Goal: Task Accomplishment & Management: Manage account settings

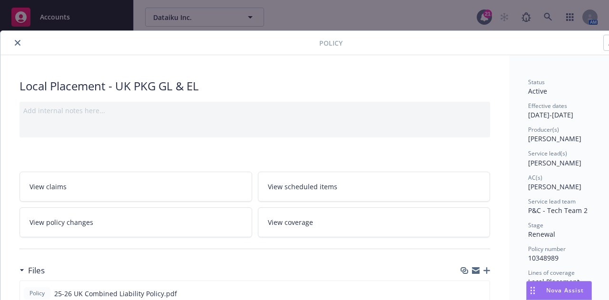
scroll to position [29, 0]
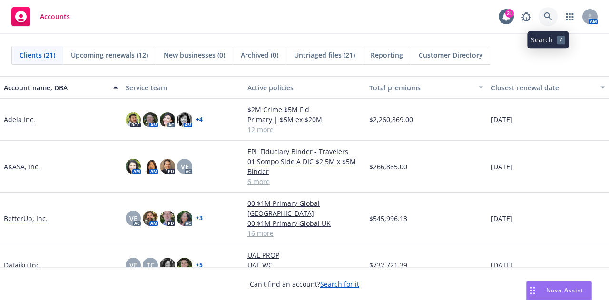
click at [550, 13] on icon at bounding box center [548, 16] width 9 height 9
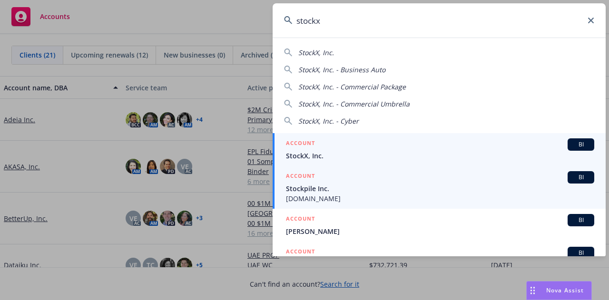
type input "stockx"
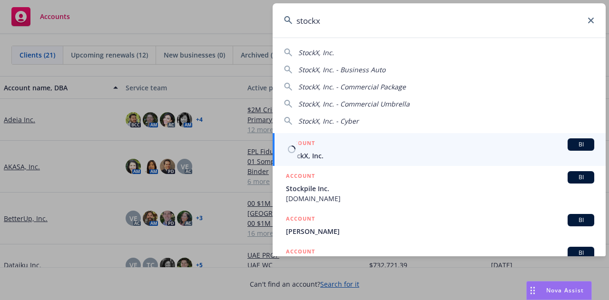
click at [456, 158] on span "StockX, Inc." at bounding box center [440, 156] width 308 height 10
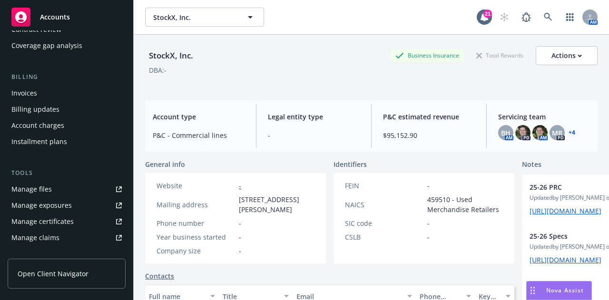
scroll to position [129, 0]
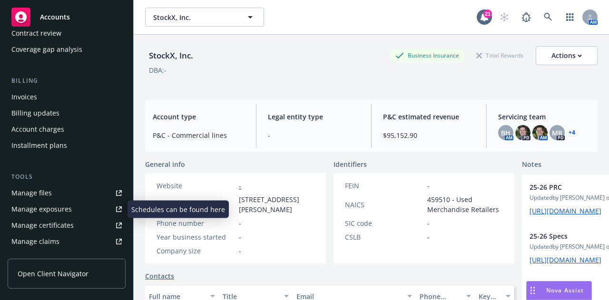
click at [76, 223] on link "Manage certificates" at bounding box center [67, 225] width 118 height 15
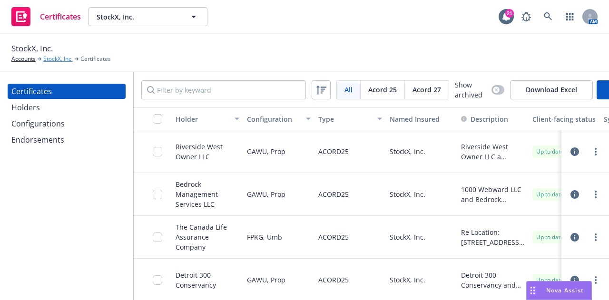
click at [59, 60] on link "StockX, Inc." at bounding box center [58, 59] width 30 height 9
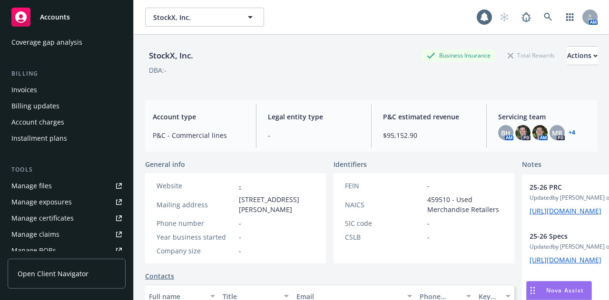
scroll to position [142, 0]
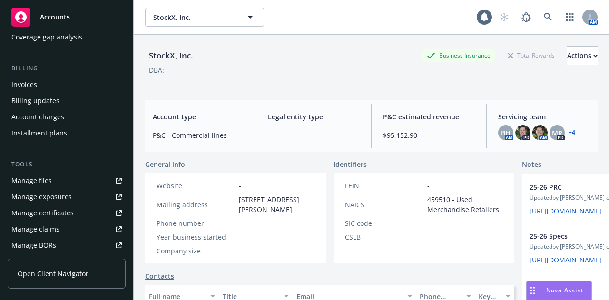
click at [60, 183] on link "Manage files" at bounding box center [67, 180] width 118 height 15
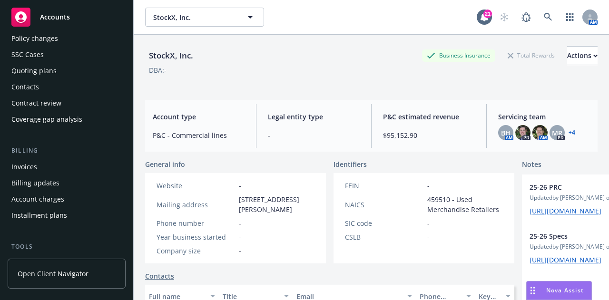
scroll to position [59, 0]
click at [74, 72] on div "Quoting plans" at bounding box center [66, 71] width 110 height 15
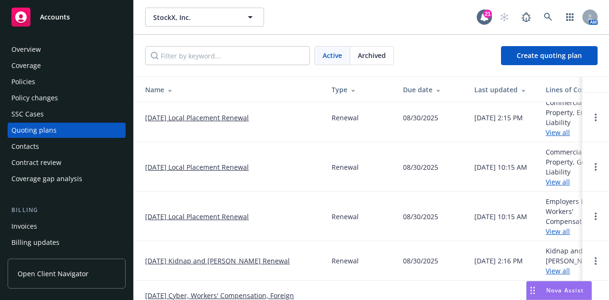
scroll to position [165, 0]
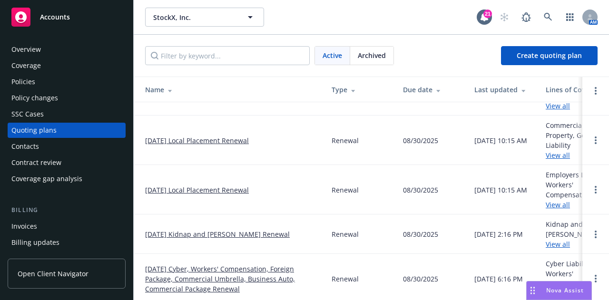
click at [63, 81] on div "Policies" at bounding box center [66, 81] width 110 height 15
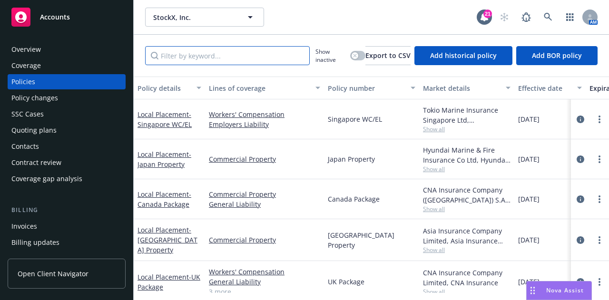
click at [254, 56] on input "Filter by keyword..." at bounding box center [227, 55] width 165 height 19
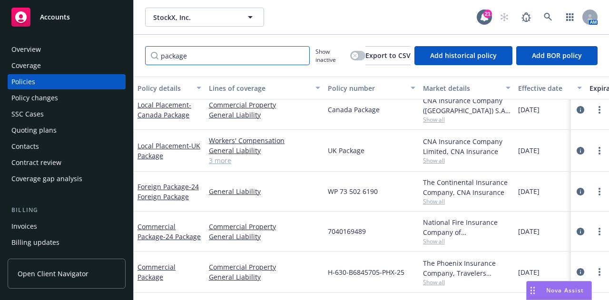
scroll to position [18, 0]
type input "package"
click at [54, 134] on div "Quoting plans" at bounding box center [33, 130] width 45 height 15
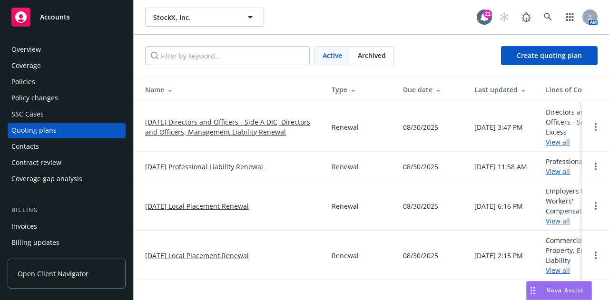
scroll to position [165, 0]
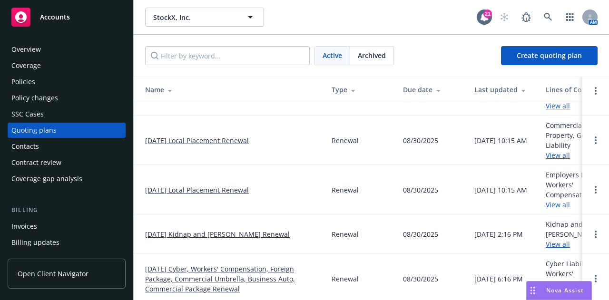
click at [256, 264] on link "[DATE] Cyber, Workers' Compensation, Foreign Package, Commercial Umbrella, Busi…" at bounding box center [230, 279] width 171 height 30
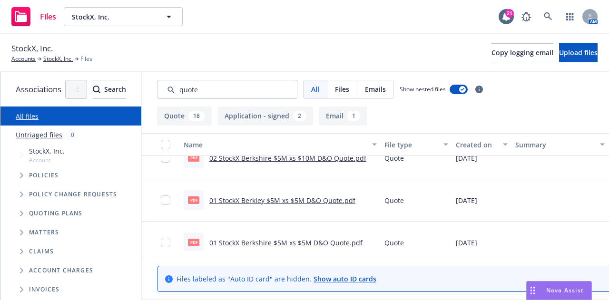
scroll to position [401, 0]
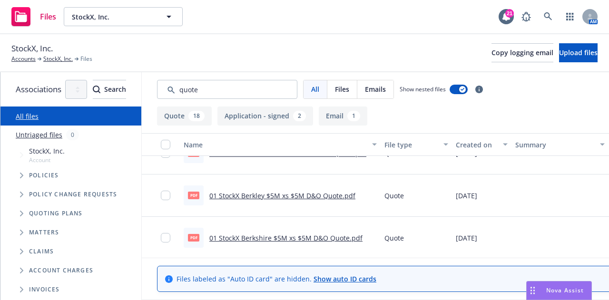
drag, startPoint x: 284, startPoint y: 87, endPoint x: 0, endPoint y: 40, distance: 287.7
click at [0, 40] on div "StockX, Inc. Accounts StockX, Inc. Files Copy logging email Upload files Associ…" at bounding box center [304, 167] width 609 height 266
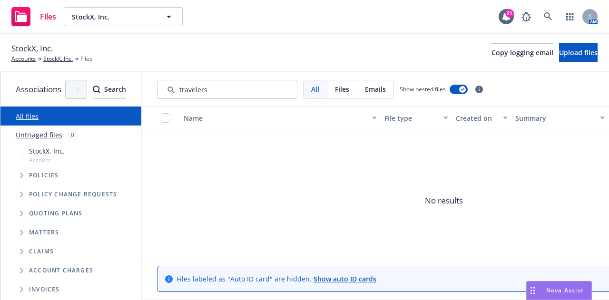
type input "travelers"
drag, startPoint x: 63, startPoint y: 62, endPoint x: 153, endPoint y: 8, distance: 104.9
click at [63, 62] on link "StockX, Inc." at bounding box center [58, 59] width 30 height 9
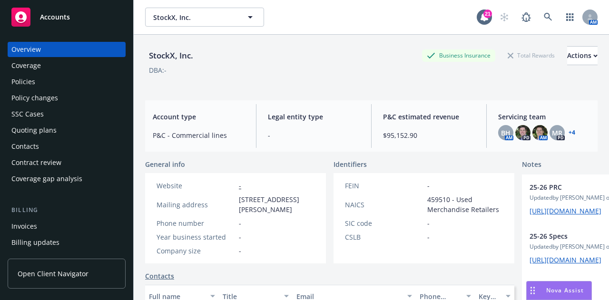
click at [65, 79] on div "Policies" at bounding box center [66, 81] width 110 height 15
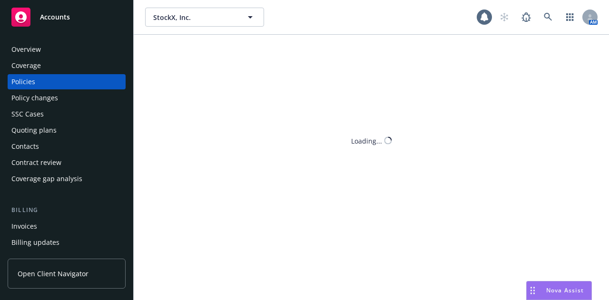
click at [50, 84] on div "Policies" at bounding box center [66, 81] width 110 height 15
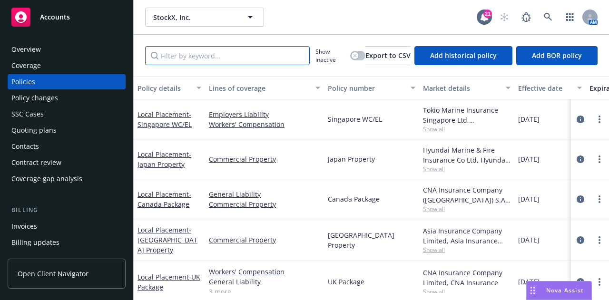
click at [252, 63] on input "Filter by keyword..." at bounding box center [227, 55] width 165 height 19
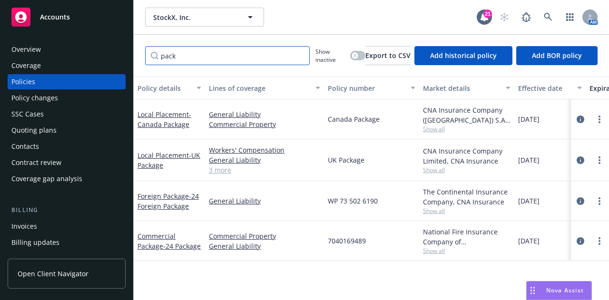
type input "pack"
click at [437, 254] on span "Show all" at bounding box center [467, 251] width 88 height 8
click at [362, 258] on div "7040169489" at bounding box center [371, 241] width 95 height 40
click at [70, 123] on div "Quoting plans" at bounding box center [66, 130] width 110 height 15
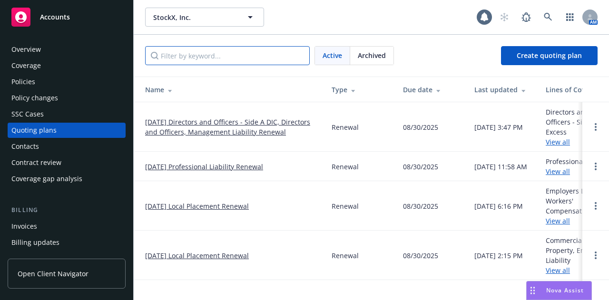
click at [255, 54] on input "Filter by keyword..." at bounding box center [227, 55] width 165 height 19
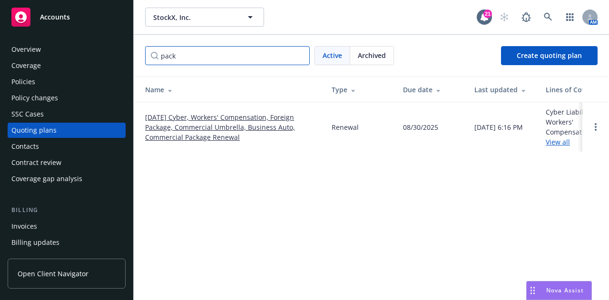
type input "pack"
click at [242, 125] on link "[DATE] Cyber, Workers' Compensation, Foreign Package, Commercial Umbrella, Busi…" at bounding box center [230, 127] width 171 height 30
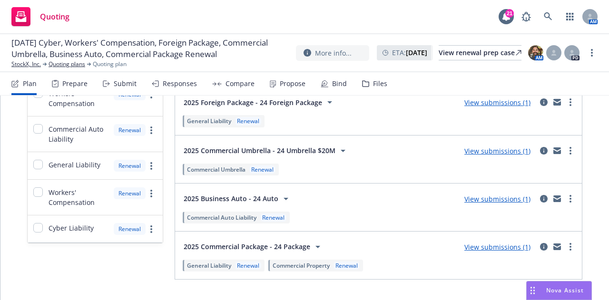
scroll to position [244, 0]
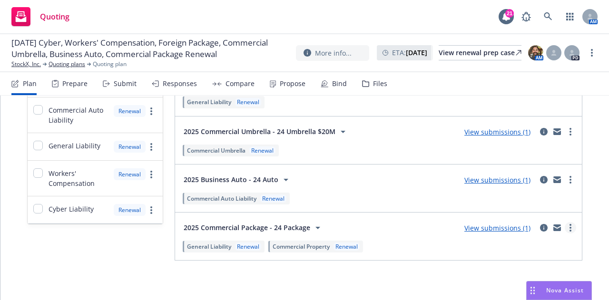
click at [570, 224] on icon "more" at bounding box center [571, 228] width 2 height 8
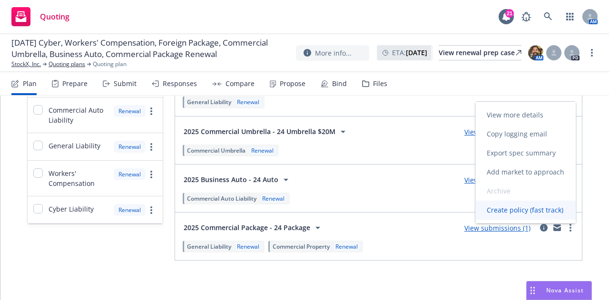
click at [544, 210] on span "Create policy (fast track)" at bounding box center [525, 210] width 99 height 9
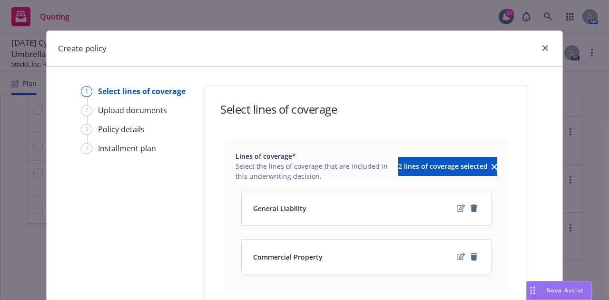
scroll to position [100, 0]
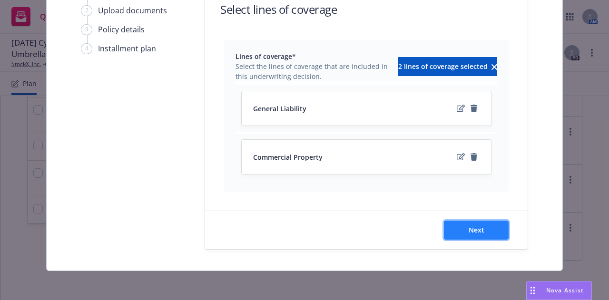
click at [462, 226] on button "Next" at bounding box center [476, 230] width 65 height 19
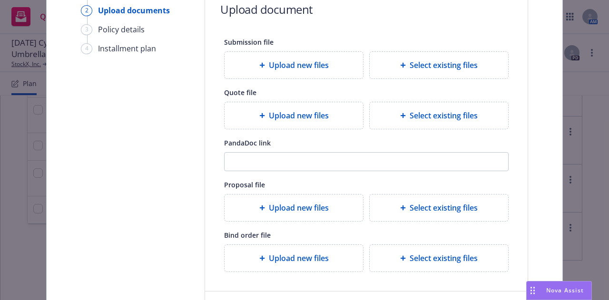
scroll to position [179, 0]
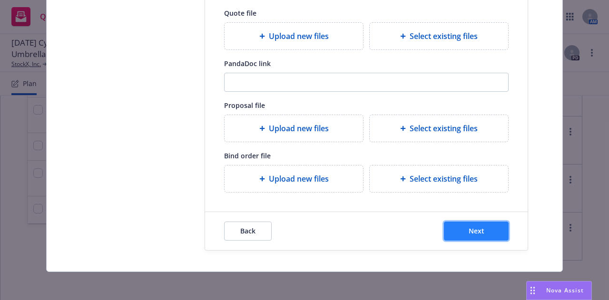
click at [503, 228] on button "Next" at bounding box center [476, 231] width 65 height 19
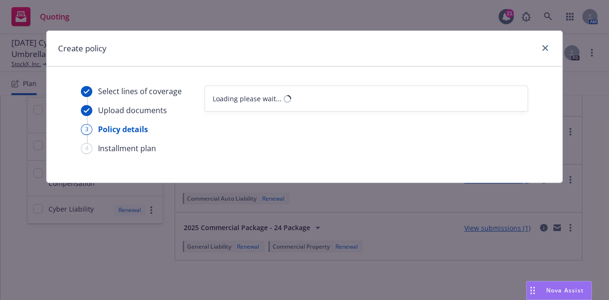
scroll to position [0, 0]
select select "12"
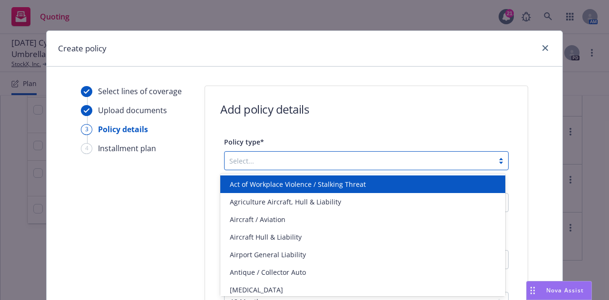
click at [374, 162] on div at bounding box center [359, 160] width 260 height 11
type input "a"
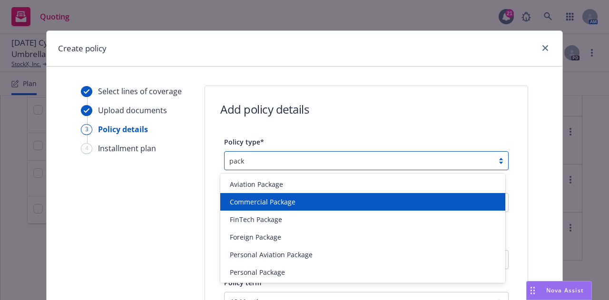
click at [377, 194] on div "Commercial Package" at bounding box center [362, 202] width 285 height 18
type input "pack"
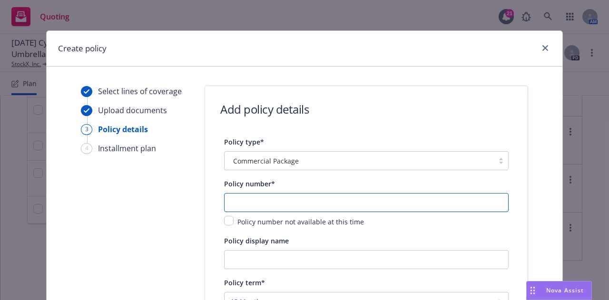
click at [328, 204] on input "text" at bounding box center [366, 202] width 285 height 19
paste input "H-630-B6845705-PHX-25"
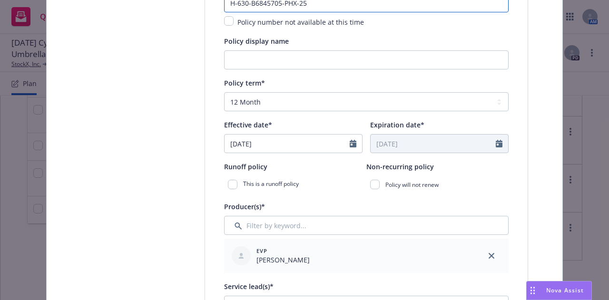
scroll to position [208, 0]
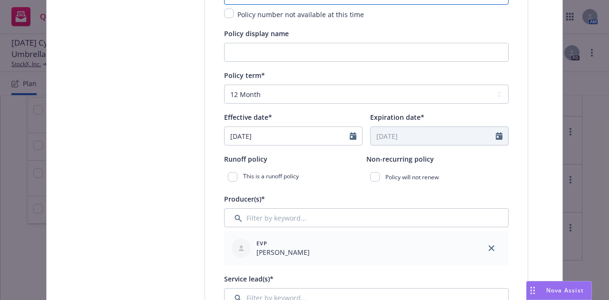
type input "H-630-B6845705-PHX-25"
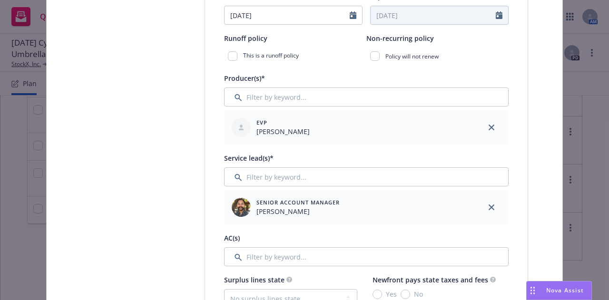
scroll to position [398, 0]
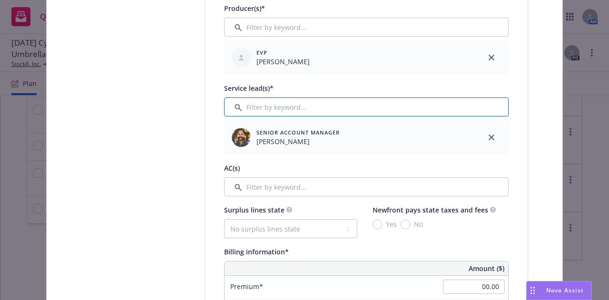
click at [377, 109] on input "Filter by keyword..." at bounding box center [366, 107] width 285 height 19
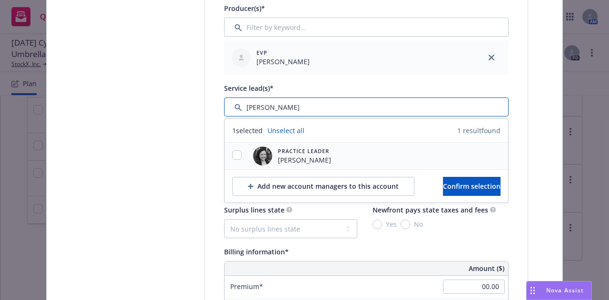
type input "tracy"
click at [234, 156] on input "checkbox" at bounding box center [237, 155] width 10 height 10
checkbox input "true"
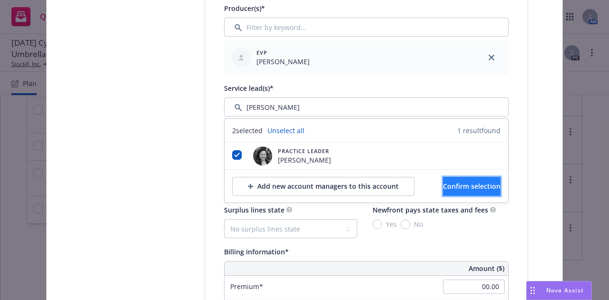
click at [454, 182] on span "Confirm selection" at bounding box center [472, 186] width 58 height 9
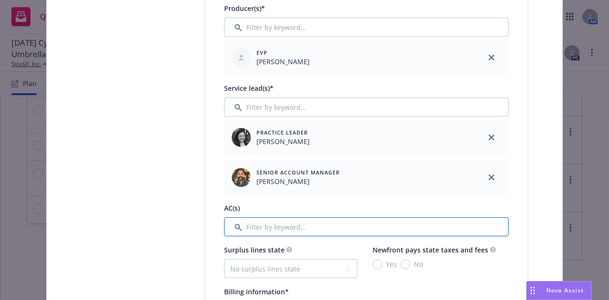
click at [366, 225] on input "Filter by keyword..." at bounding box center [366, 227] width 285 height 19
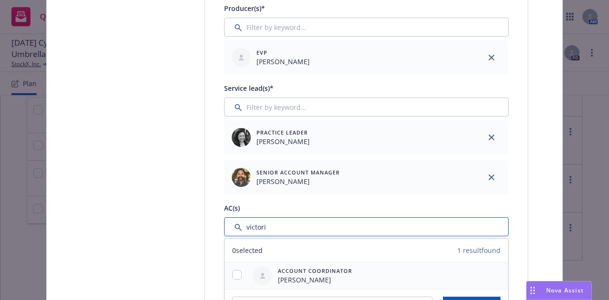
type input "victori"
click at [235, 270] on input "checkbox" at bounding box center [237, 275] width 10 height 10
checkbox input "true"
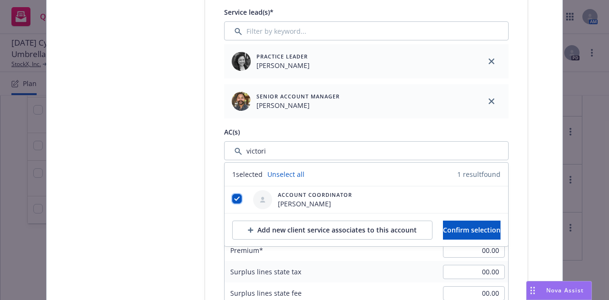
scroll to position [496, 0]
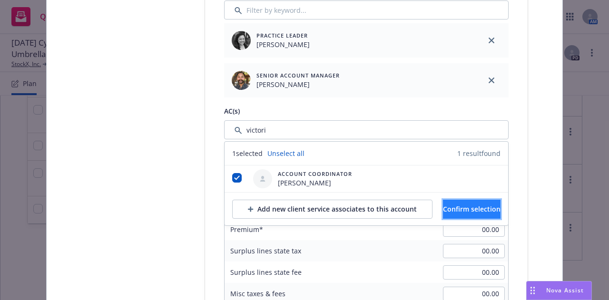
click at [487, 207] on span "Confirm selection" at bounding box center [472, 209] width 58 height 9
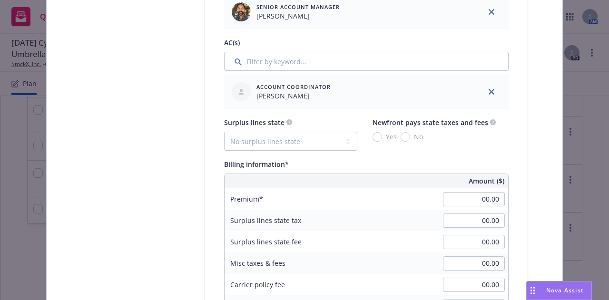
scroll to position [565, 0]
click at [469, 198] on input "00.00" at bounding box center [474, 198] width 62 height 14
type input "92,482.00"
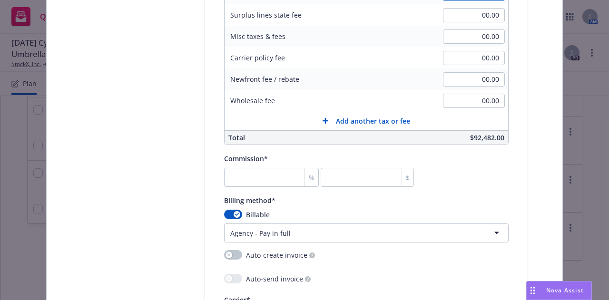
scroll to position [792, 0]
click at [277, 172] on input "number" at bounding box center [271, 177] width 95 height 19
type input "1"
type input "924.82"
type input "15"
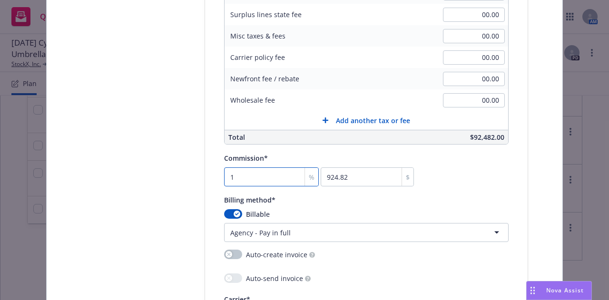
type input "13872.3"
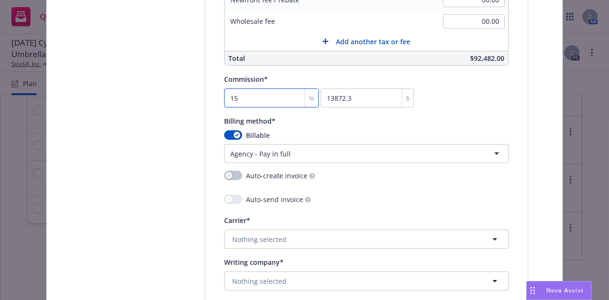
type input "15"
click at [325, 241] on button "Nothing selected" at bounding box center [366, 239] width 285 height 19
type input "trav"
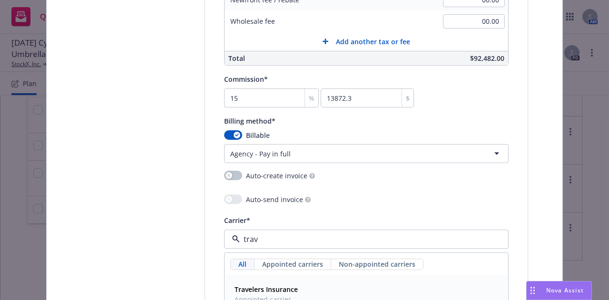
click at [343, 283] on div "Travelers Insurance Appointed carrier" at bounding box center [366, 295] width 271 height 24
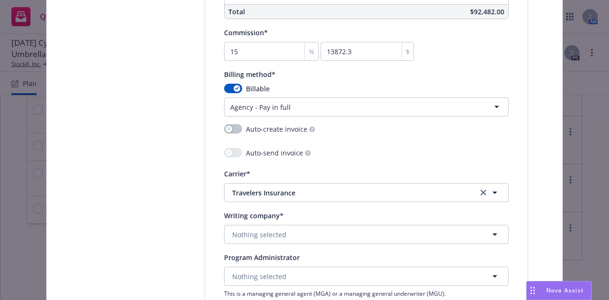
scroll to position [923, 0]
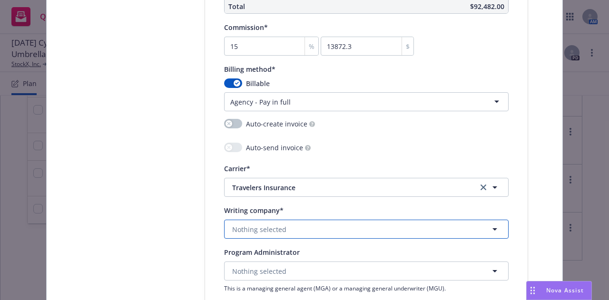
click at [392, 227] on button "Nothing selected" at bounding box center [366, 229] width 285 height 19
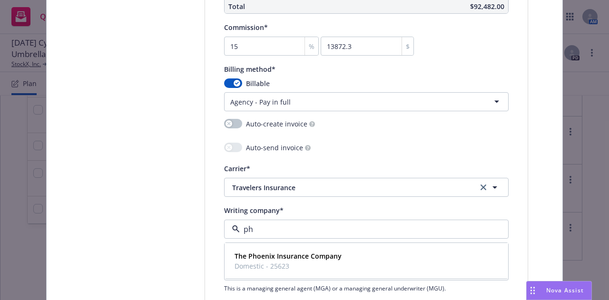
type input "pho"
click at [394, 249] on div "The Phoenix Insurance Company Domestic - 25623" at bounding box center [366, 261] width 271 height 24
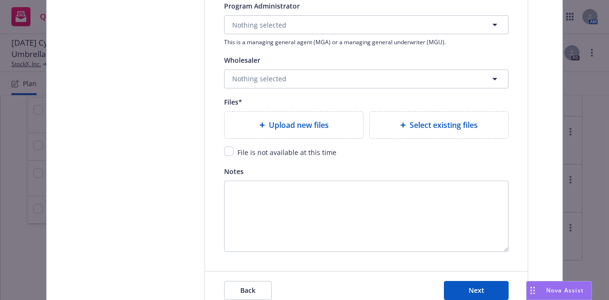
scroll to position [1170, 0]
click at [230, 147] on div "File is not available at this time" at bounding box center [366, 151] width 285 height 11
click at [224, 149] on input "checkbox" at bounding box center [229, 151] width 10 height 10
checkbox input "true"
click at [469, 289] on span "Next" at bounding box center [477, 290] width 16 height 9
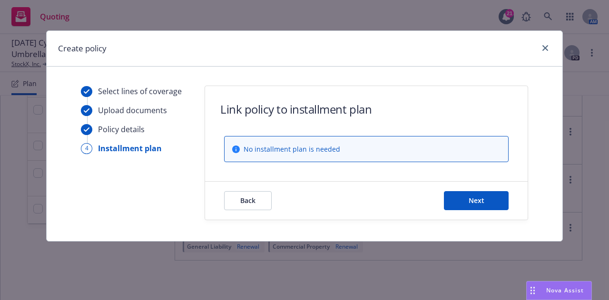
scroll to position [0, 0]
click at [472, 199] on span "Next" at bounding box center [477, 200] width 16 height 9
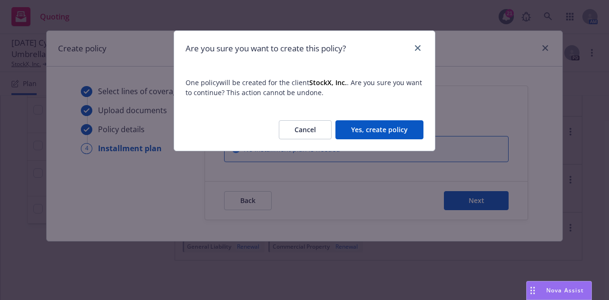
click at [405, 134] on button "Yes, create policy" at bounding box center [380, 129] width 88 height 19
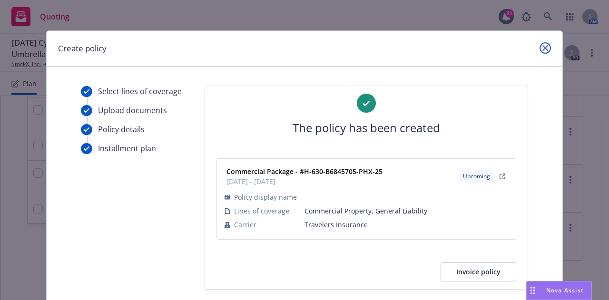
click at [545, 51] on link "close" at bounding box center [545, 47] width 11 height 11
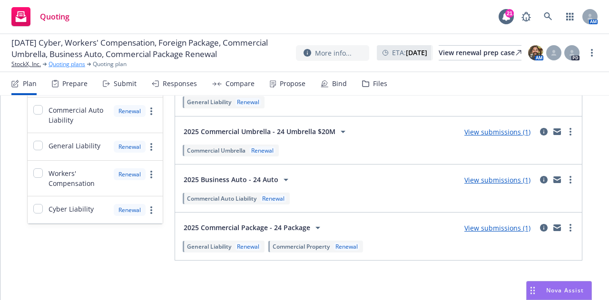
click at [63, 69] on link "Quoting plans" at bounding box center [67, 64] width 37 height 9
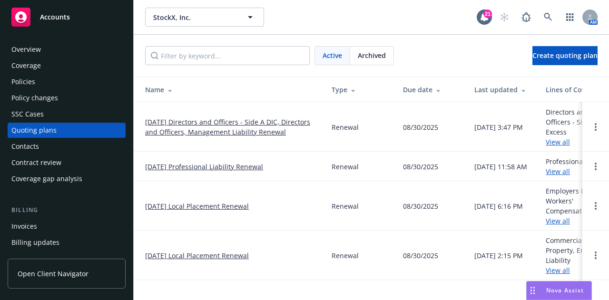
scroll to position [165, 0]
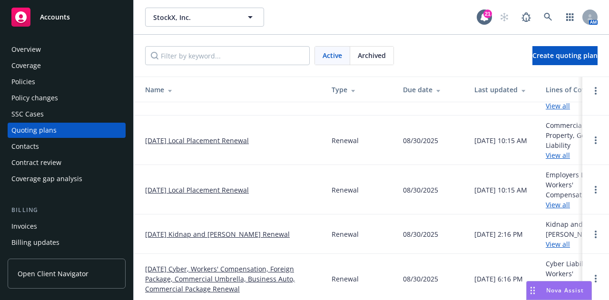
click at [262, 271] on link "[DATE] Cyber, Workers' Compensation, Foreign Package, Commercial Umbrella, Busi…" at bounding box center [230, 279] width 171 height 30
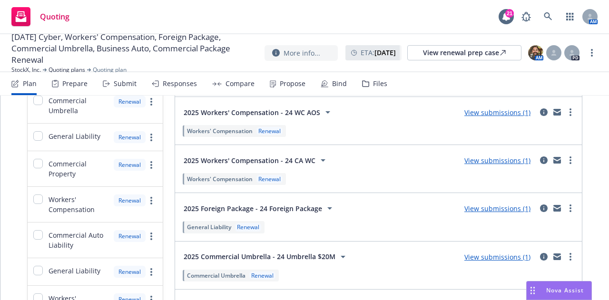
scroll to position [120, 0]
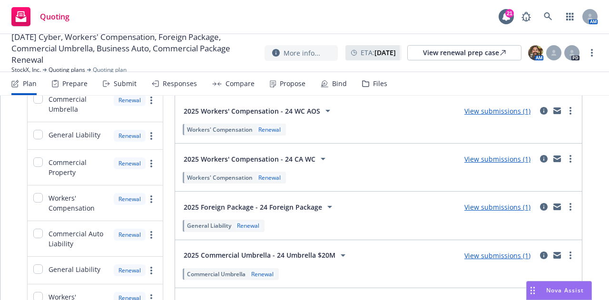
click at [25, 86] on div "Plan" at bounding box center [30, 84] width 14 height 8
click at [24, 69] on link "StockX, Inc." at bounding box center [26, 70] width 30 height 9
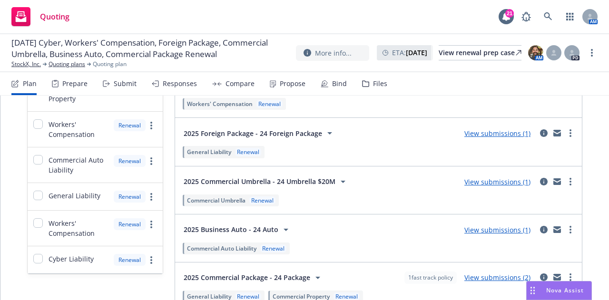
scroll to position [244, 0]
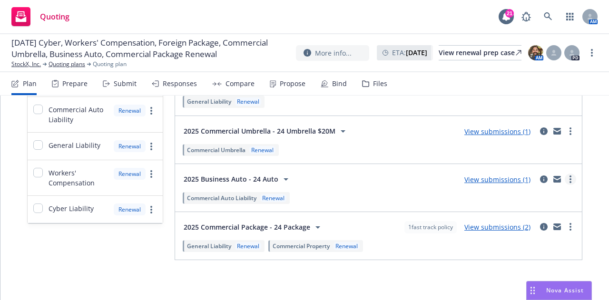
click at [570, 179] on circle "more" at bounding box center [571, 180] width 2 height 2
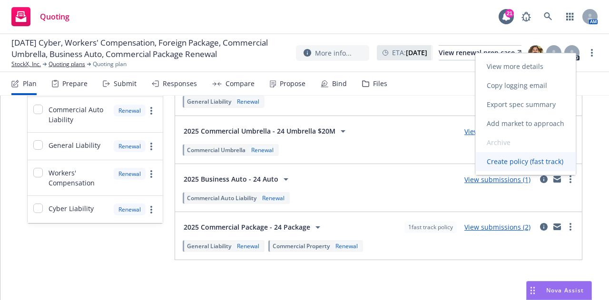
click at [557, 160] on span "Create policy (fast track)" at bounding box center [525, 161] width 99 height 9
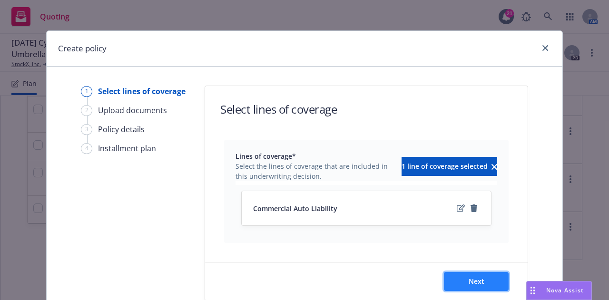
click at [491, 278] on button "Next" at bounding box center [476, 281] width 65 height 19
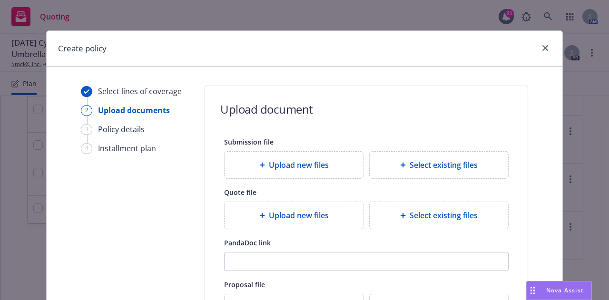
scroll to position [179, 0]
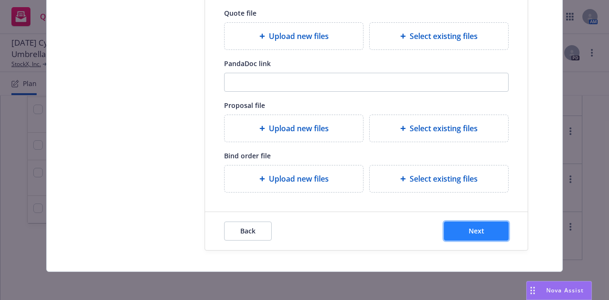
click at [487, 237] on button "Next" at bounding box center [476, 231] width 65 height 19
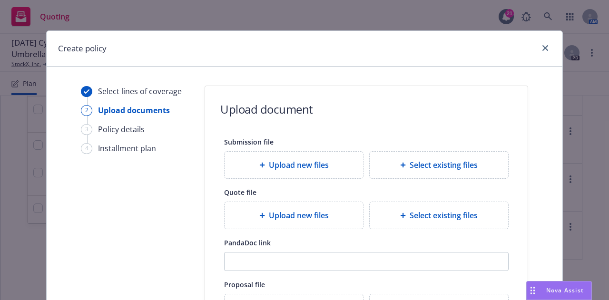
select select "12"
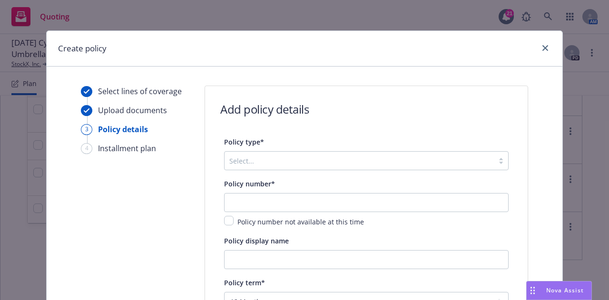
click at [315, 167] on div "Select..." at bounding box center [359, 160] width 269 height 15
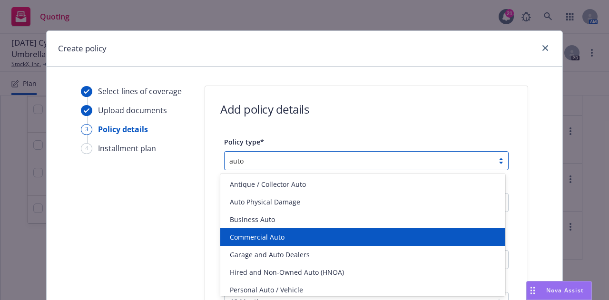
click at [371, 234] on div "Commercial Auto" at bounding box center [363, 237] width 274 height 10
type input "auto"
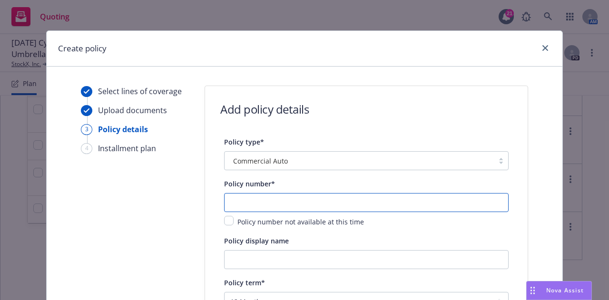
click at [388, 197] on input "text" at bounding box center [366, 202] width 285 height 19
paste input "BA-B685490A-25-I3-G"
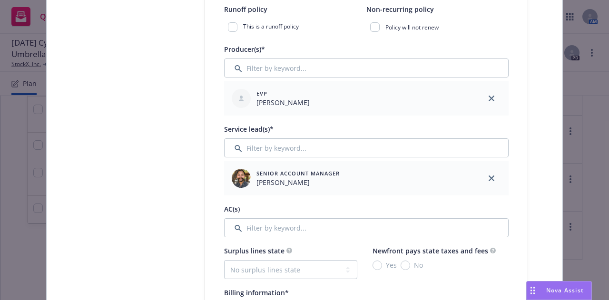
scroll to position [358, 0]
type input "BA-B685490A-25-I3-G"
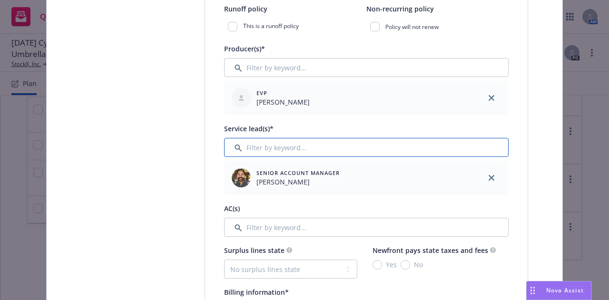
click at [431, 152] on input "Filter by keyword..." at bounding box center [366, 147] width 285 height 19
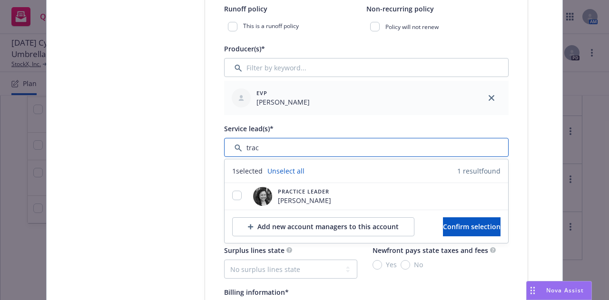
type input "tracy"
drag, startPoint x: 224, startPoint y: 145, endPoint x: 216, endPoint y: 145, distance: 7.6
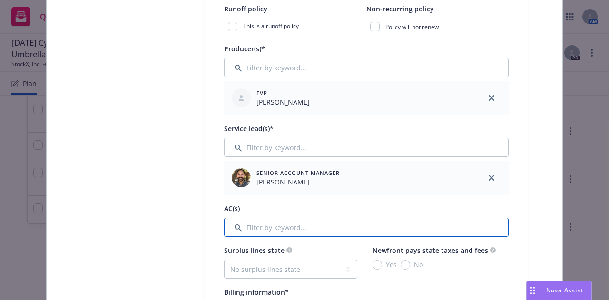
click at [396, 228] on input "Filter by keyword..." at bounding box center [366, 227] width 285 height 19
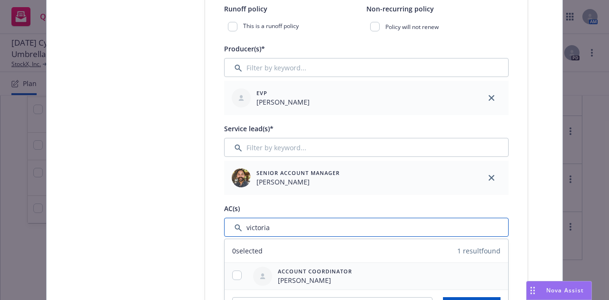
type input "victoria"
click at [232, 277] on input "checkbox" at bounding box center [237, 276] width 10 height 10
checkbox input "true"
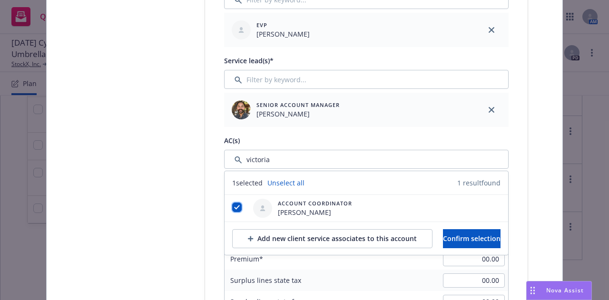
scroll to position [440, 0]
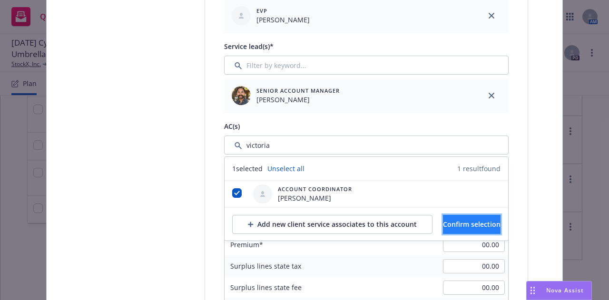
click at [481, 231] on button "Confirm selection" at bounding box center [472, 224] width 58 height 19
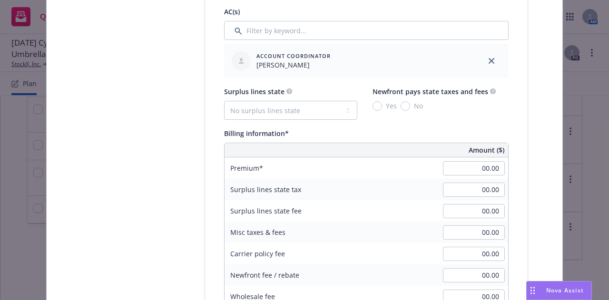
scroll to position [557, 0]
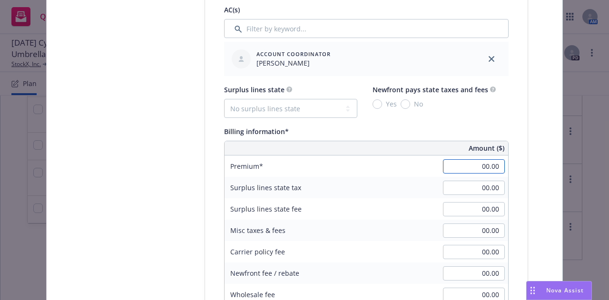
click at [465, 164] on input "00.00" at bounding box center [474, 166] width 62 height 14
type input "5,211.00"
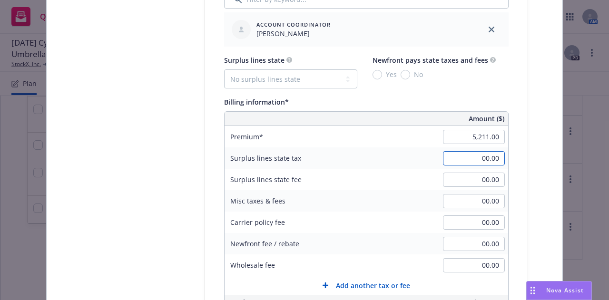
scroll to position [719, 0]
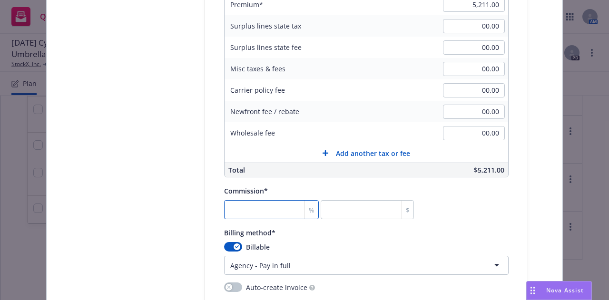
click at [282, 206] on input "number" at bounding box center [271, 209] width 95 height 19
type input "1"
type input "52.11"
type input "15"
type input "781.65"
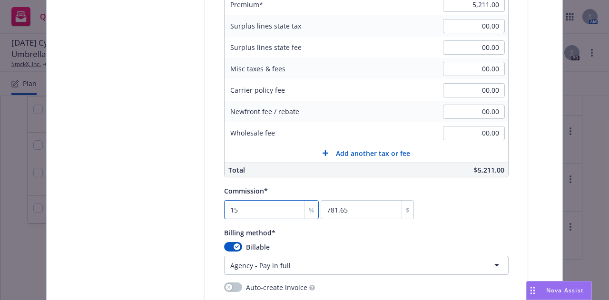
type input "15"
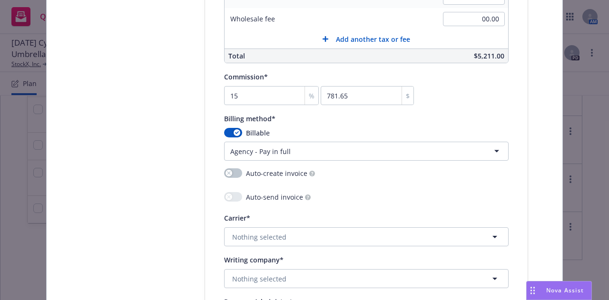
scroll to position [839, 0]
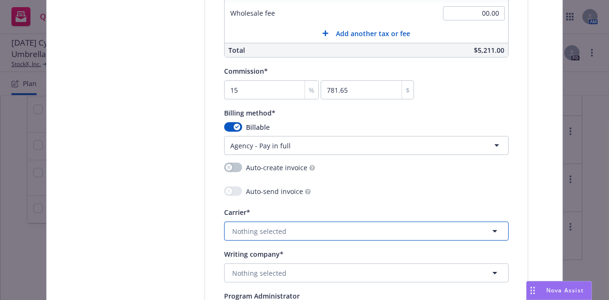
click at [384, 231] on button "Nothing selected" at bounding box center [366, 231] width 285 height 19
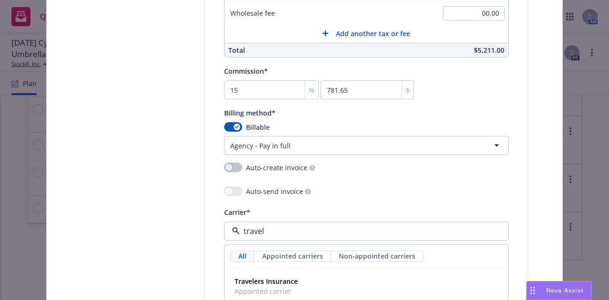
type input "travele"
click at [288, 282] on strong "Travelers Insurance" at bounding box center [266, 281] width 63 height 9
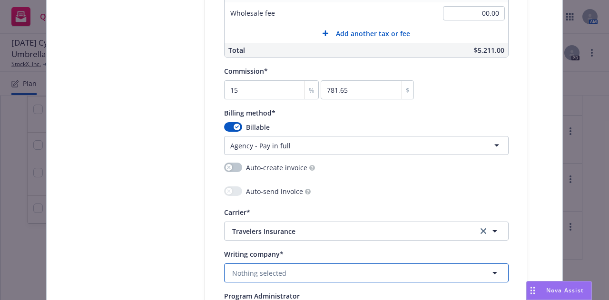
click at [321, 277] on button "Nothing selected" at bounding box center [366, 273] width 285 height 19
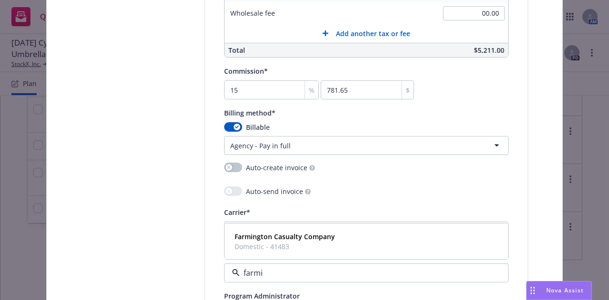
type input "farmin"
click at [389, 242] on div "Farmington Casualty Company Domestic - 41483" at bounding box center [366, 242] width 271 height 24
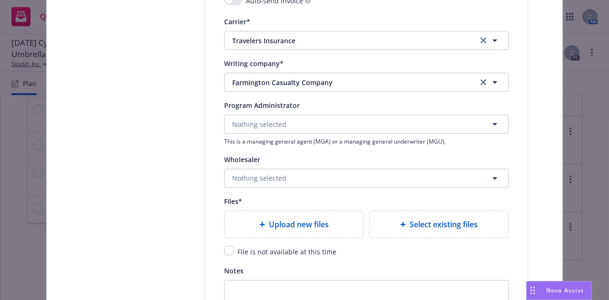
scroll to position [1030, 0]
click at [224, 248] on input "checkbox" at bounding box center [229, 251] width 10 height 10
checkbox input "true"
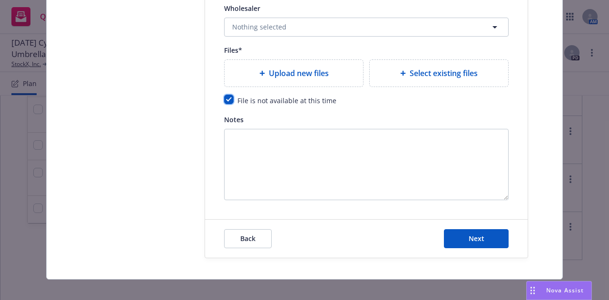
scroll to position [1189, 0]
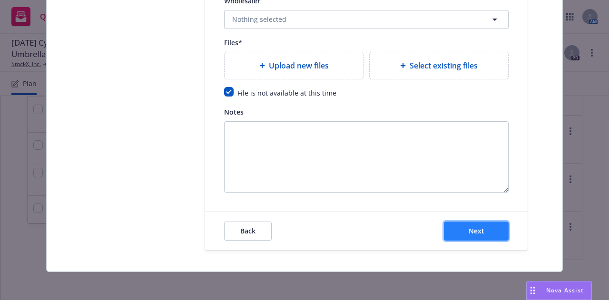
click at [500, 228] on button "Next" at bounding box center [476, 231] width 65 height 19
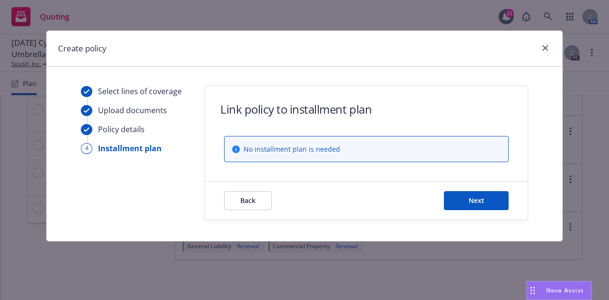
scroll to position [0, 0]
click at [499, 208] on button "Next" at bounding box center [476, 200] width 65 height 19
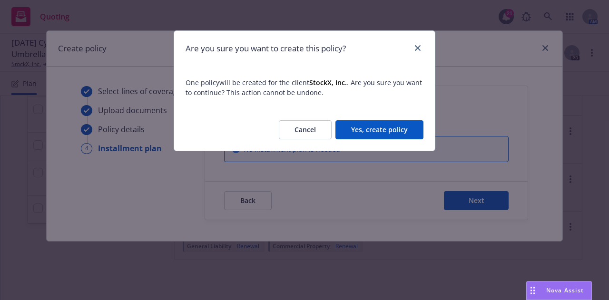
click at [386, 125] on button "Yes, create policy" at bounding box center [380, 129] width 88 height 19
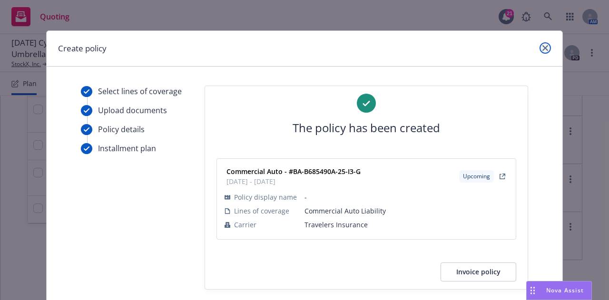
click at [543, 50] on icon "close" at bounding box center [546, 48] width 6 height 6
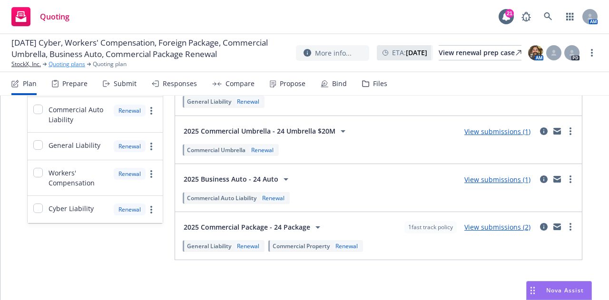
click at [82, 69] on link "Quoting plans" at bounding box center [67, 64] width 37 height 9
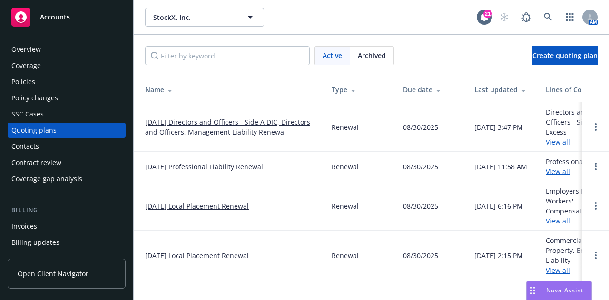
scroll to position [165, 0]
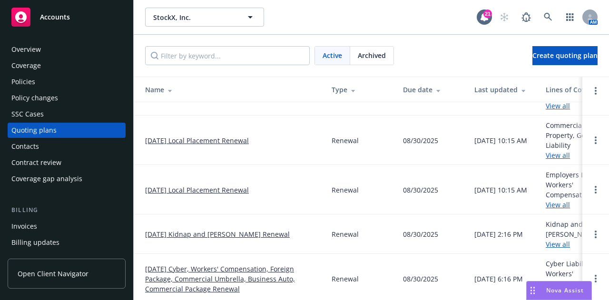
click at [273, 269] on link "[DATE] Cyber, Workers' Compensation, Foreign Package, Commercial Umbrella, Busi…" at bounding box center [230, 279] width 171 height 30
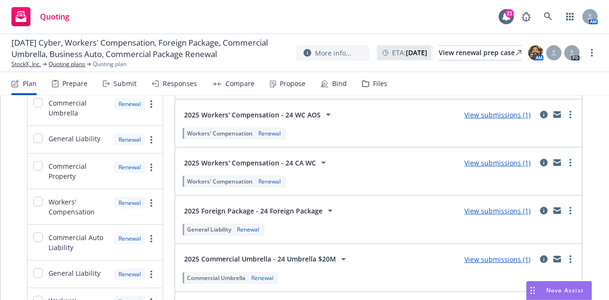
scroll to position [113, 0]
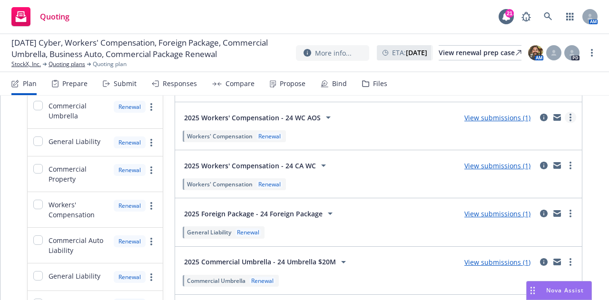
click at [565, 117] on link "more" at bounding box center [570, 117] width 11 height 11
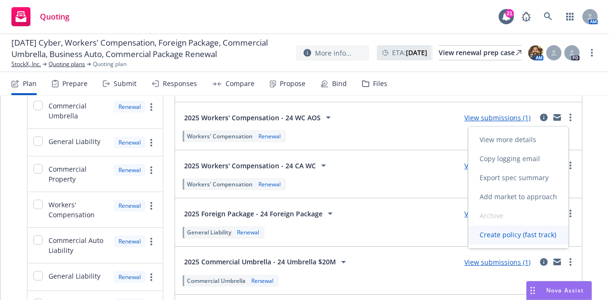
click at [548, 240] on link "Create policy (fast track)" at bounding box center [518, 235] width 100 height 19
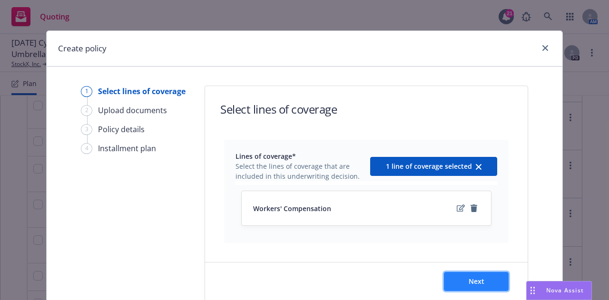
click at [495, 279] on button "Next" at bounding box center [476, 281] width 65 height 19
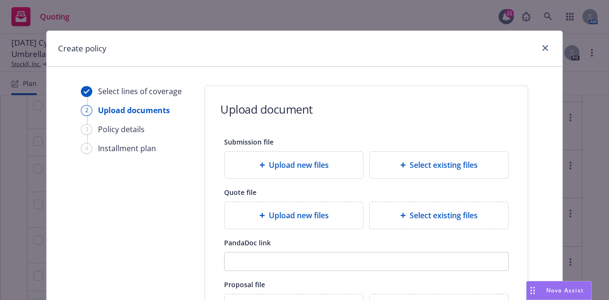
scroll to position [179, 0]
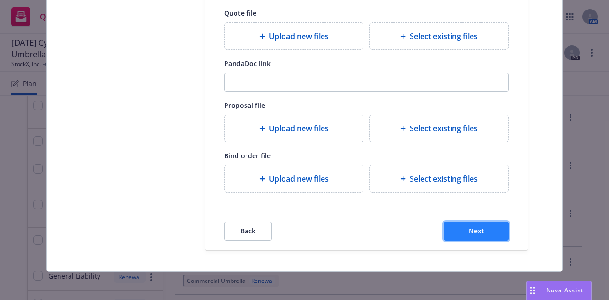
click at [487, 231] on button "Next" at bounding box center [476, 231] width 65 height 19
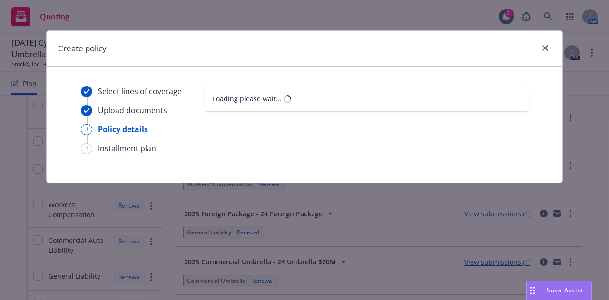
scroll to position [0, 0]
select select "12"
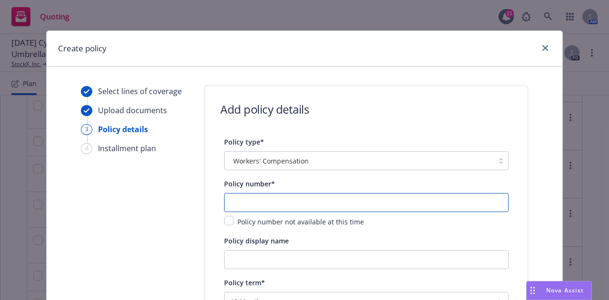
click at [297, 200] on input "text" at bounding box center [366, 202] width 285 height 19
paste input "UB-B6858147-25-I3-E"
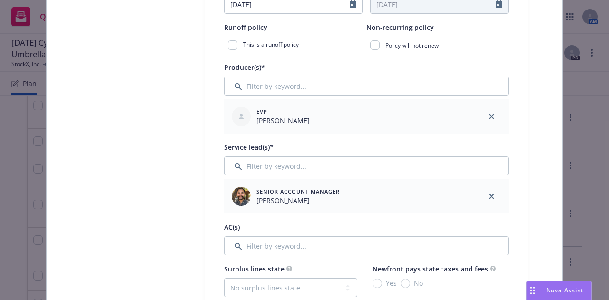
scroll to position [396, 0]
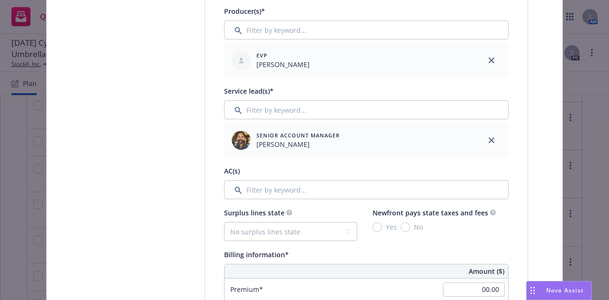
type input "UB-B6858147-25-I3-E"
click at [410, 192] on input "Filter by keyword..." at bounding box center [366, 189] width 285 height 19
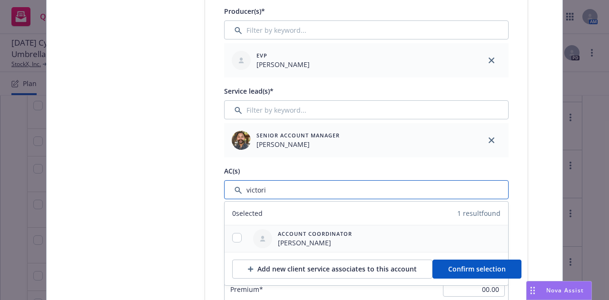
type input "victori"
click at [233, 238] on input "checkbox" at bounding box center [237, 238] width 10 height 10
checkbox input "true"
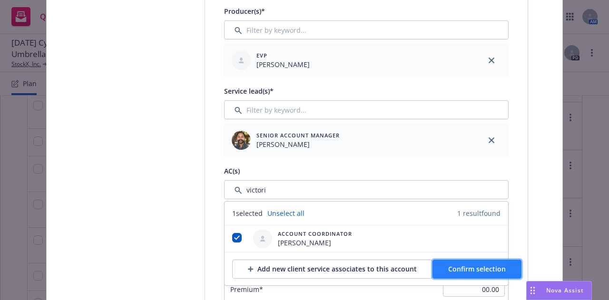
click at [457, 267] on span "Confirm selection" at bounding box center [477, 269] width 58 height 9
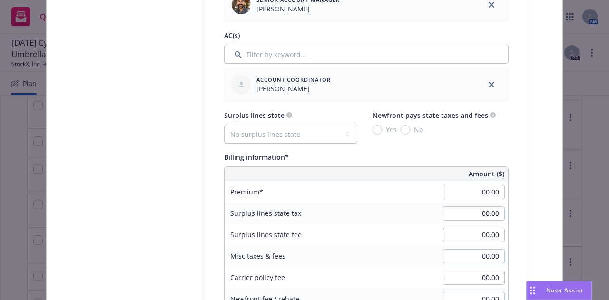
scroll to position [532, 0]
click at [454, 192] on input "00.00" at bounding box center [474, 192] width 62 height 14
type input "23,668.00"
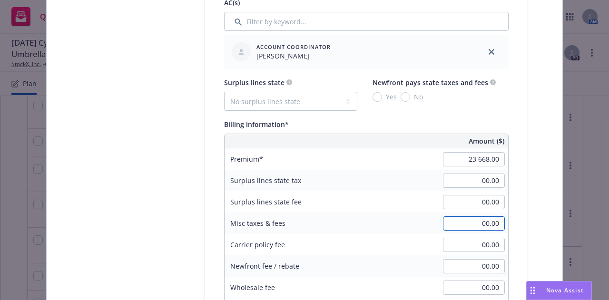
click at [464, 222] on input "00.00" at bounding box center [474, 224] width 62 height 14
type input "8,716.00"
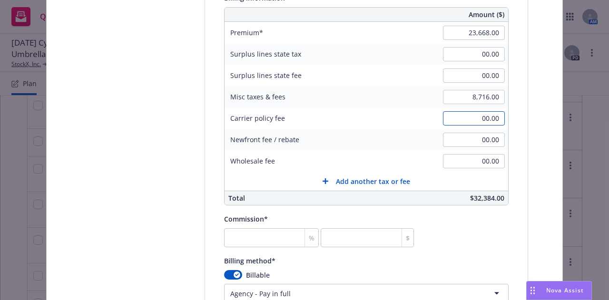
scroll to position [690, 0]
type input "232,668.00"
click at [274, 235] on input "number" at bounding box center [271, 238] width 95 height 19
type input "0"
type input "1"
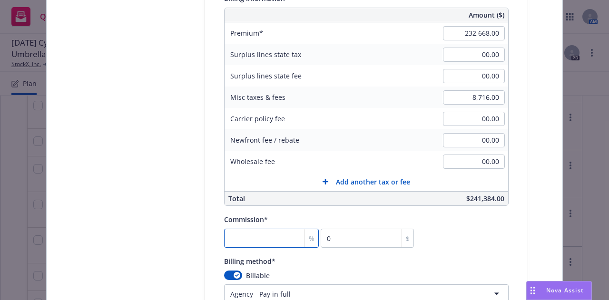
type input "2326.68"
type input "10"
type input "23266.8"
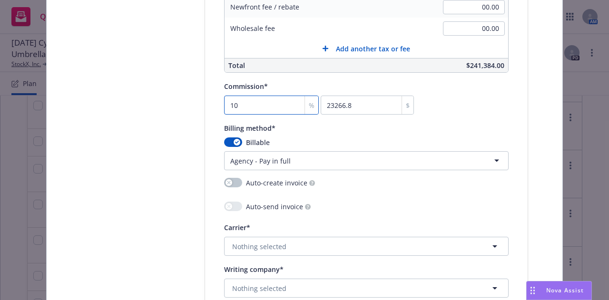
scroll to position [825, 0]
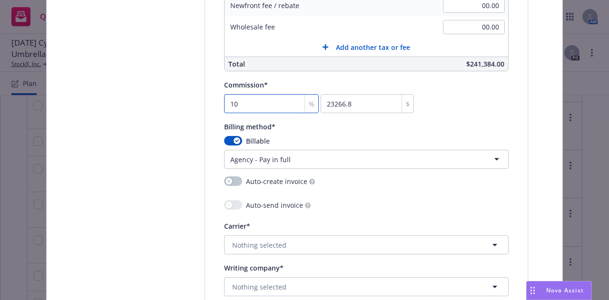
type input "10"
click at [408, 239] on button "Nothing selected" at bounding box center [366, 245] width 285 height 19
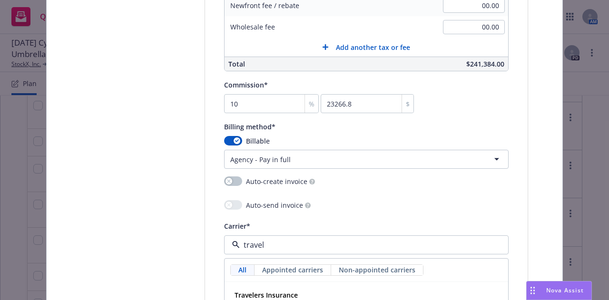
type input "travele"
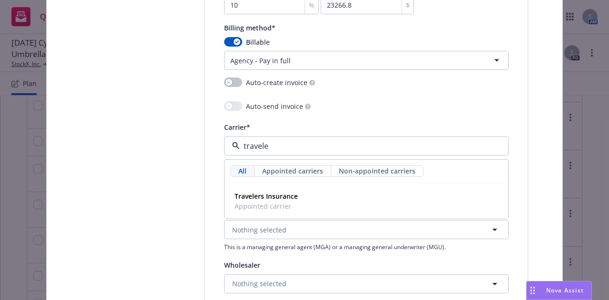
scroll to position [927, 0]
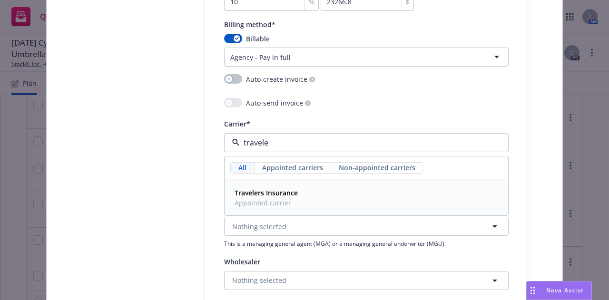
click at [395, 191] on div "Travelers Insurance Appointed carrier" at bounding box center [366, 198] width 271 height 24
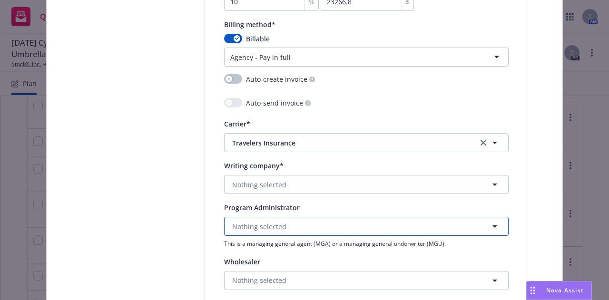
click at [388, 223] on button "Nothing selected" at bounding box center [366, 226] width 285 height 19
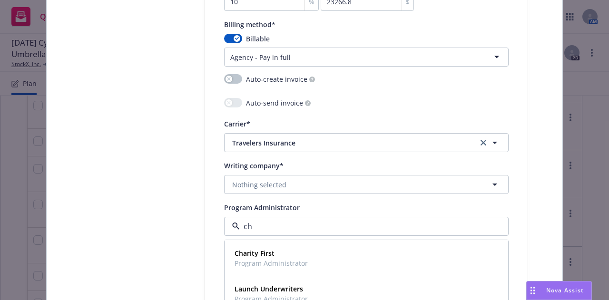
type input "c"
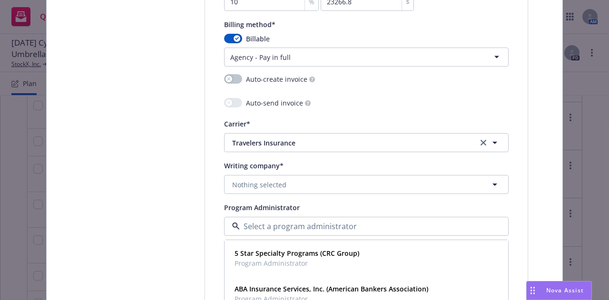
click at [431, 173] on div "Writing company* Nothing selected" at bounding box center [366, 177] width 285 height 34
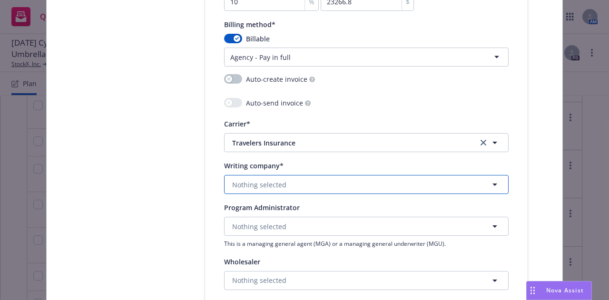
click at [433, 179] on button "Nothing selected" at bounding box center [366, 184] width 285 height 19
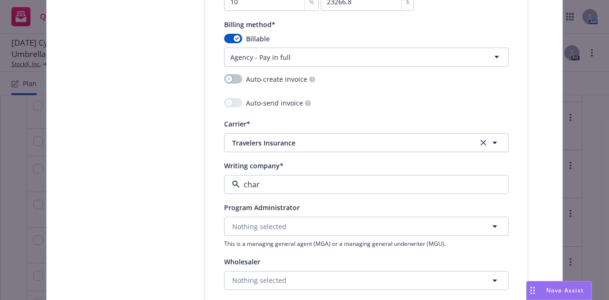
type input "chart"
click at [449, 217] on div "The Charter Oak Fire Insurance Company Domestic - 25615" at bounding box center [366, 217] width 271 height 24
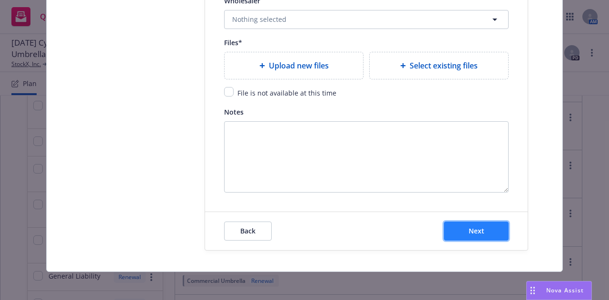
click at [471, 227] on span "Next" at bounding box center [477, 231] width 16 height 9
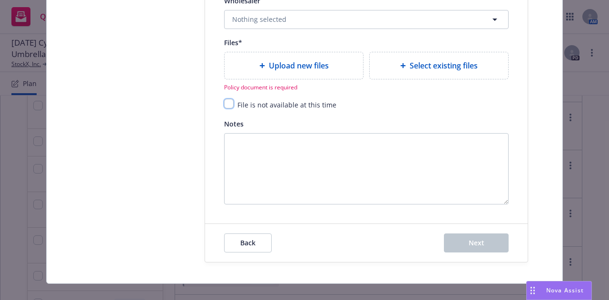
click at [228, 101] on input "checkbox" at bounding box center [229, 104] width 10 height 10
checkbox input "true"
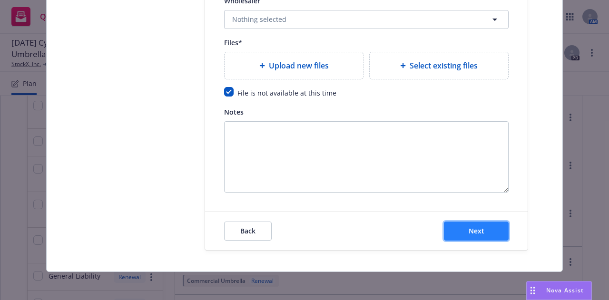
click at [493, 229] on button "Next" at bounding box center [476, 231] width 65 height 19
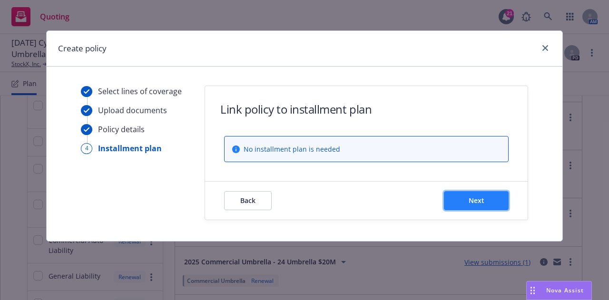
click at [470, 201] on span "Next" at bounding box center [477, 200] width 16 height 9
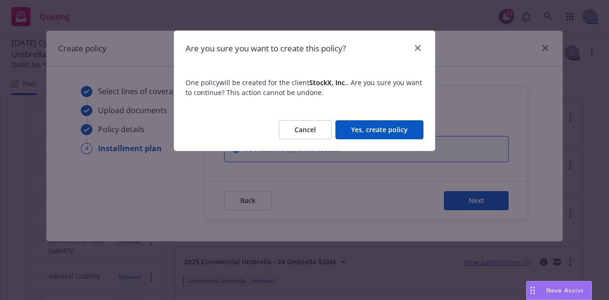
click at [411, 153] on div "Are you sure you want to create this policy? One policy will be created for the…" at bounding box center [304, 150] width 609 height 300
click at [402, 129] on button "Yes, create policy" at bounding box center [380, 129] width 88 height 19
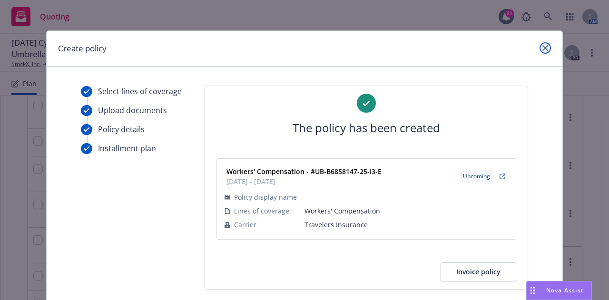
click at [543, 48] on icon "close" at bounding box center [546, 48] width 6 height 6
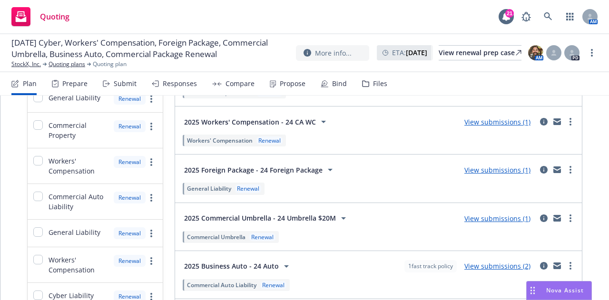
scroll to position [158, 0]
click at [570, 214] on circle "more" at bounding box center [571, 215] width 2 height 2
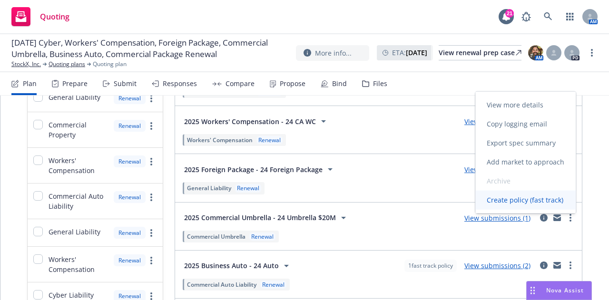
click at [557, 199] on span "Create policy (fast track)" at bounding box center [525, 200] width 99 height 9
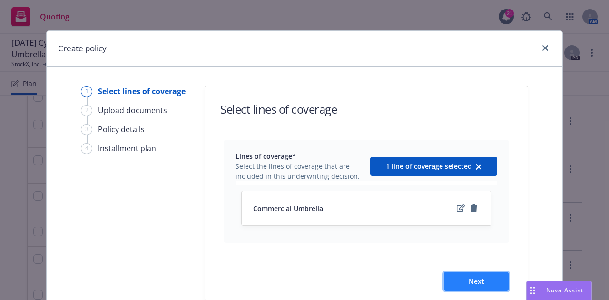
click at [487, 278] on button "Next" at bounding box center [476, 281] width 65 height 19
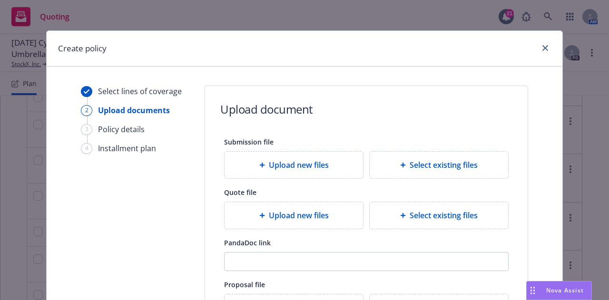
scroll to position [179, 0]
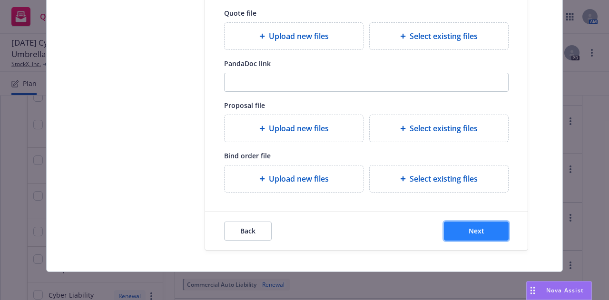
click at [497, 231] on button "Next" at bounding box center [476, 231] width 65 height 19
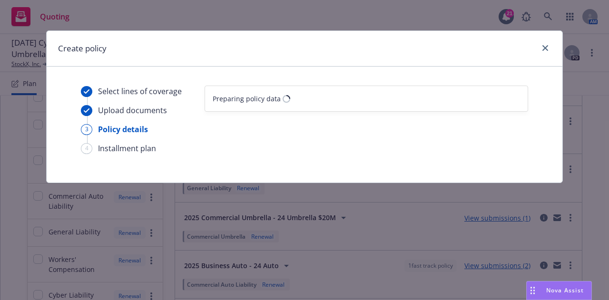
scroll to position [0, 0]
select select "12"
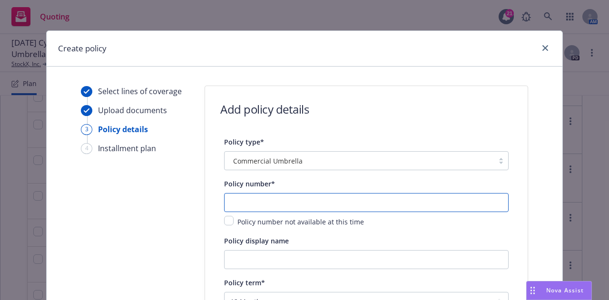
click at [447, 195] on input "text" at bounding box center [366, 202] width 285 height 19
paste input "CUP-B6852481-25-I3"
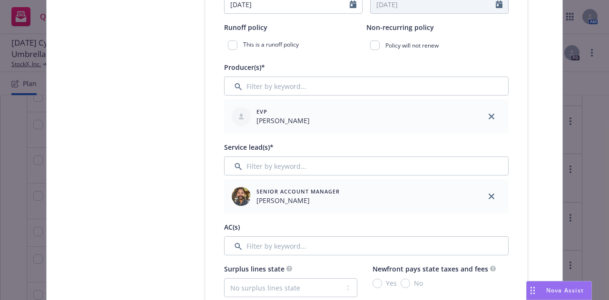
scroll to position [410, 0]
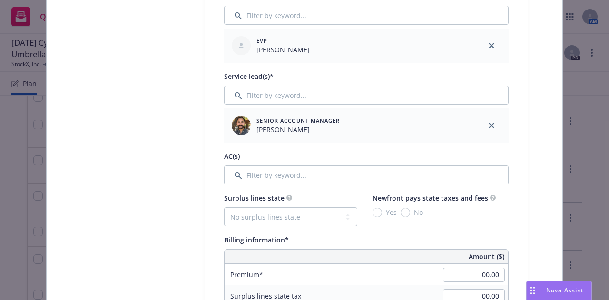
type input "CUP-B6852481-25-I3"
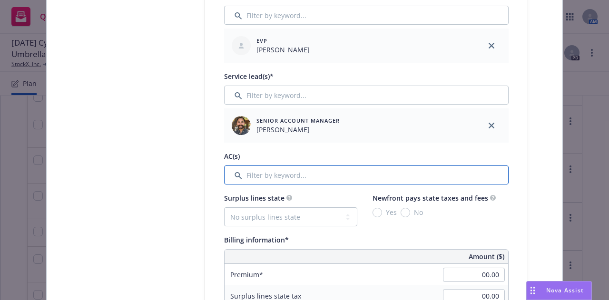
click at [469, 173] on input "Filter by keyword..." at bounding box center [366, 175] width 285 height 19
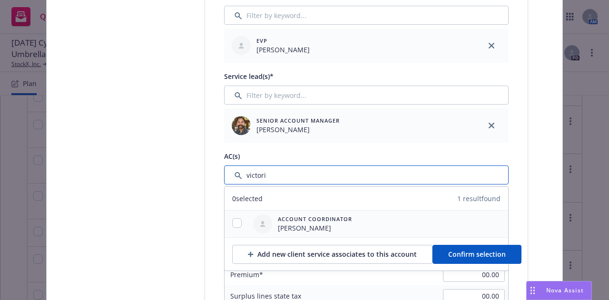
type input "victori"
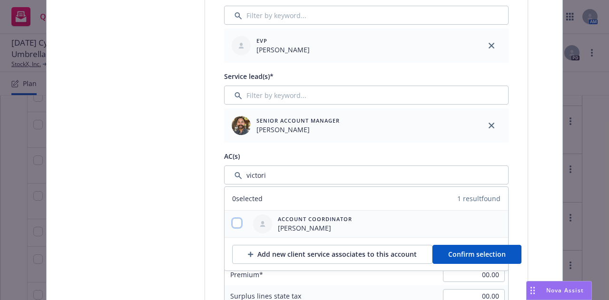
click at [234, 224] on input "checkbox" at bounding box center [237, 224] width 10 height 10
checkbox input "true"
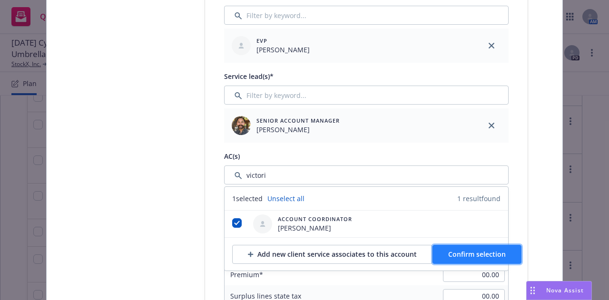
click at [445, 249] on button "Confirm selection" at bounding box center [477, 254] width 89 height 19
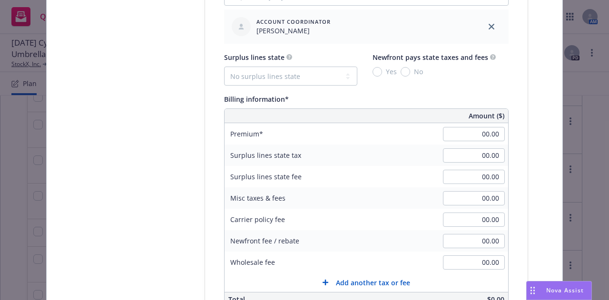
scroll to position [592, 0]
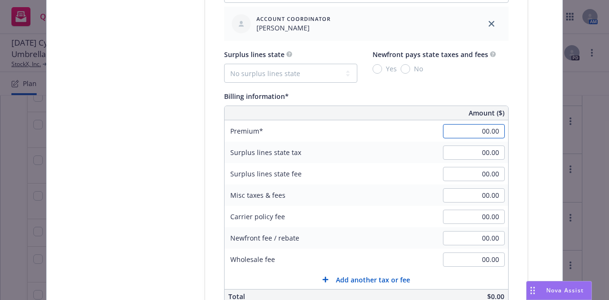
click at [454, 129] on input "00.00" at bounding box center [474, 131] width 62 height 14
type input "30,000.00"
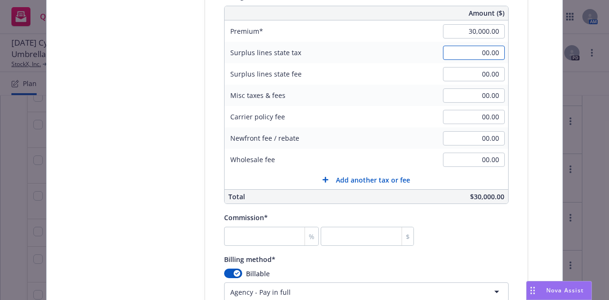
scroll to position [693, 0]
click at [305, 234] on div "%" at bounding box center [312, 236] width 14 height 18
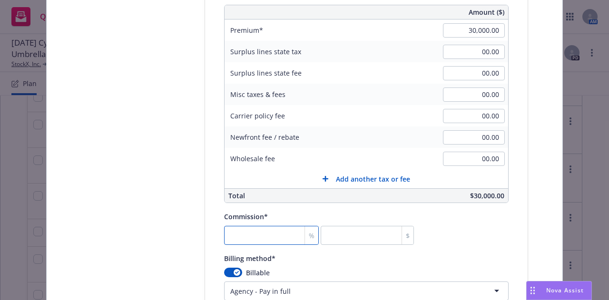
click at [287, 234] on input "number" at bounding box center [271, 235] width 95 height 19
type input "1"
type input "300"
type input "15"
type input "4500"
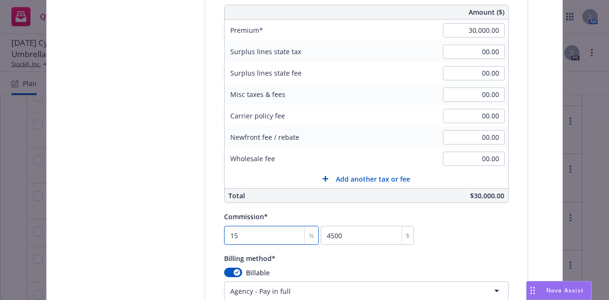
type input "15"
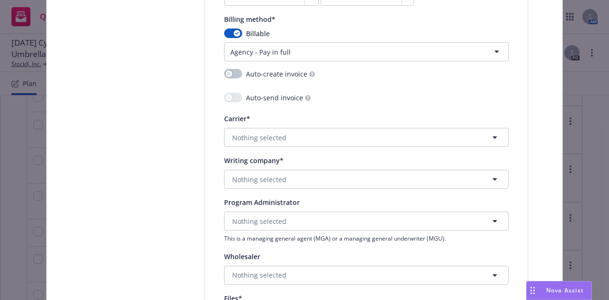
scroll to position [946, 0]
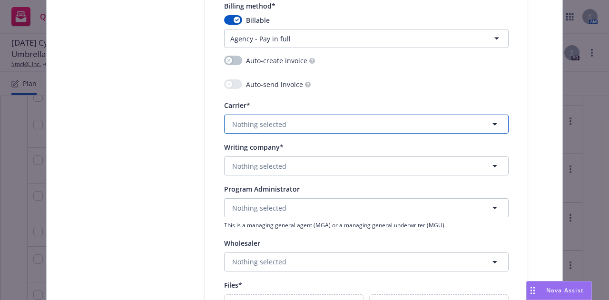
click at [399, 119] on button "Nothing selected" at bounding box center [366, 124] width 285 height 19
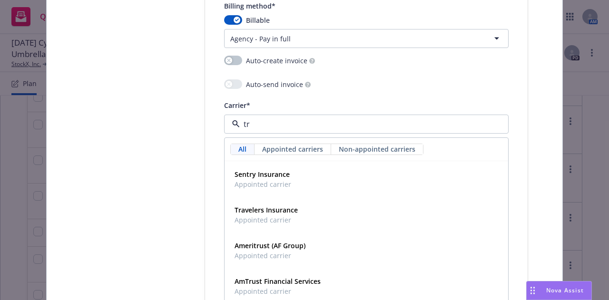
type input "tra"
click at [385, 177] on div "Travelers Insurance Appointed carrier" at bounding box center [366, 180] width 271 height 24
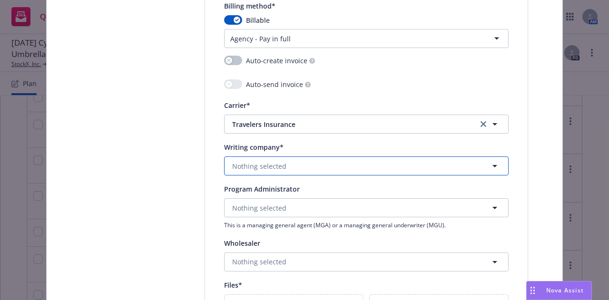
click at [382, 162] on button "Nothing selected" at bounding box center [366, 166] width 285 height 19
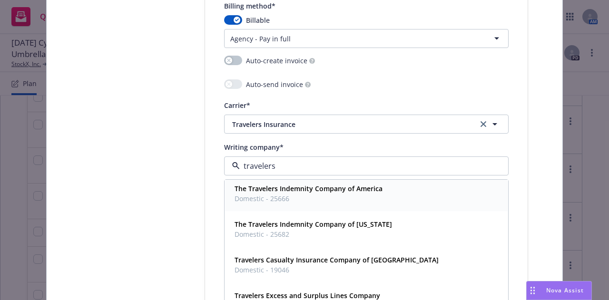
scroll to position [433, 0]
click at [360, 257] on strong "Travelers Casualty Insurance Company of America" at bounding box center [337, 260] width 204 height 9
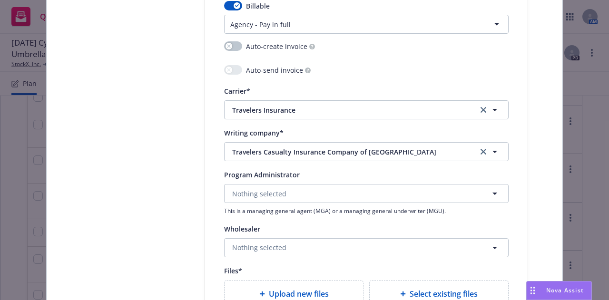
scroll to position [961, 0]
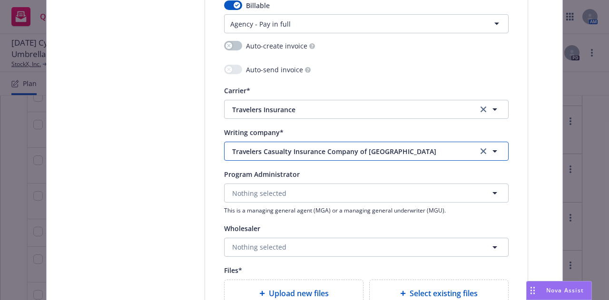
click at [424, 149] on span "Travelers Casualty Insurance Company of America" at bounding box center [347, 152] width 231 height 10
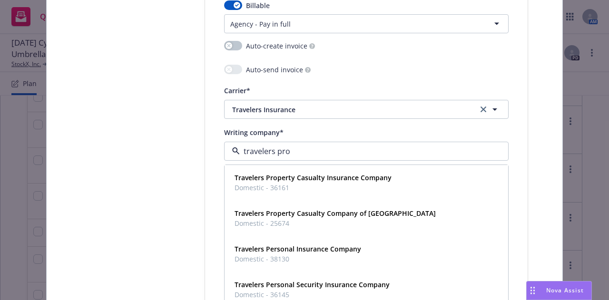
scroll to position [0, 0]
type input "travelers prop"
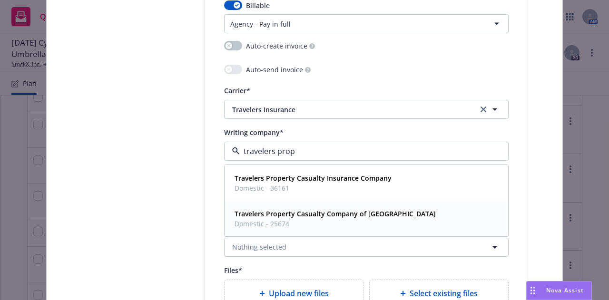
click at [417, 220] on div "Travelers Property Casualty Company of America Domestic - 25674" at bounding box center [366, 219] width 271 height 24
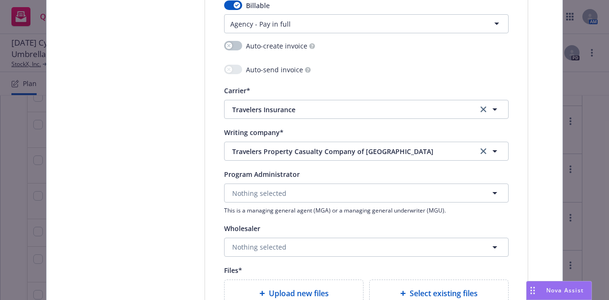
scroll to position [1189, 0]
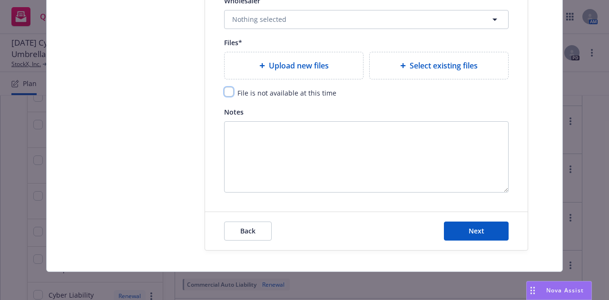
click at [226, 90] on input "checkbox" at bounding box center [229, 92] width 10 height 10
checkbox input "true"
click at [494, 222] on button "Next" at bounding box center [476, 231] width 65 height 19
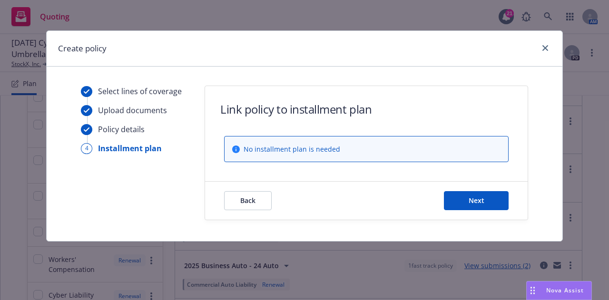
scroll to position [0, 0]
click at [491, 206] on button "Next" at bounding box center [476, 200] width 65 height 19
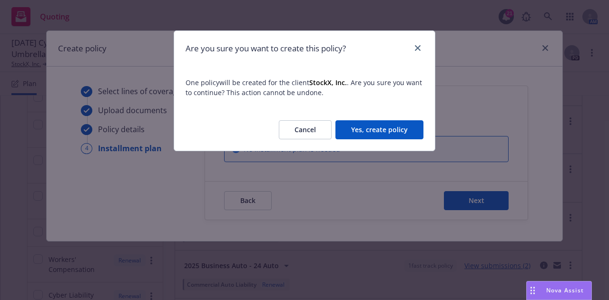
click at [372, 126] on button "Yes, create policy" at bounding box center [380, 129] width 88 height 19
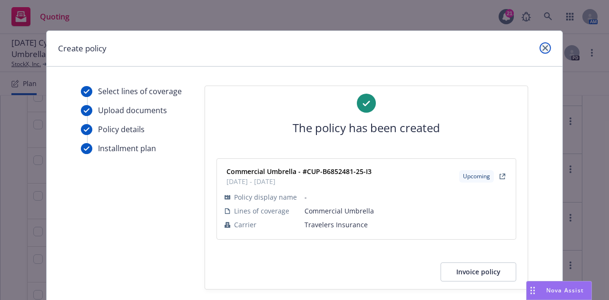
click at [543, 48] on icon "close" at bounding box center [546, 48] width 6 height 6
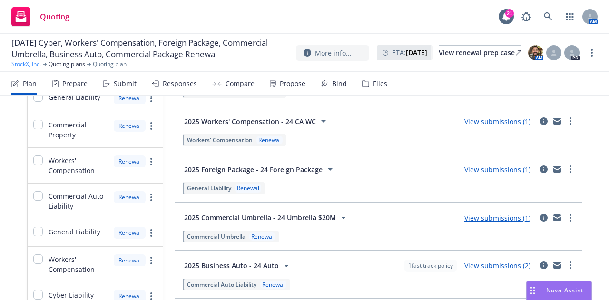
click at [29, 68] on link "StockX, Inc." at bounding box center [26, 64] width 30 height 9
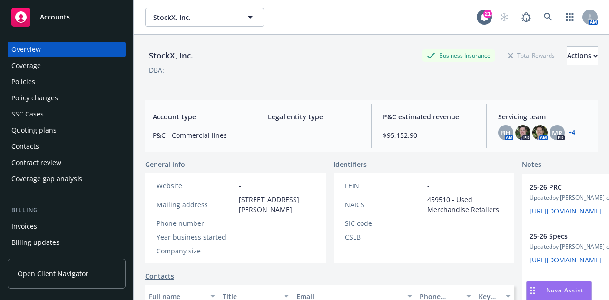
click at [66, 80] on div "Policies" at bounding box center [66, 81] width 110 height 15
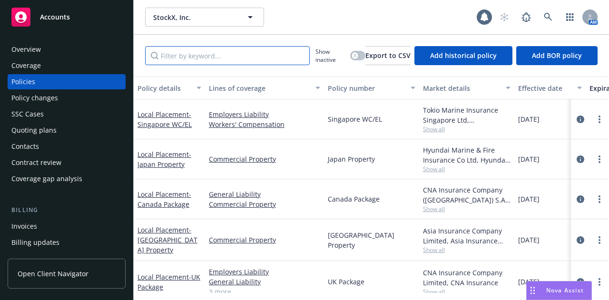
click at [255, 58] on input "Filter by keyword..." at bounding box center [227, 55] width 165 height 19
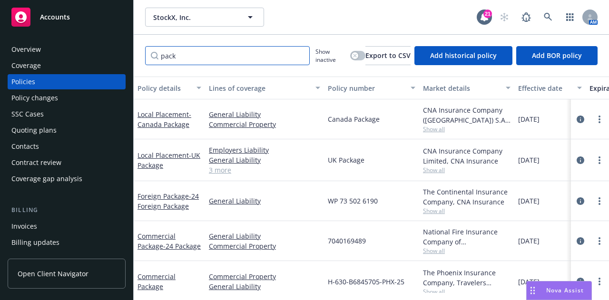
scroll to position [18, 0]
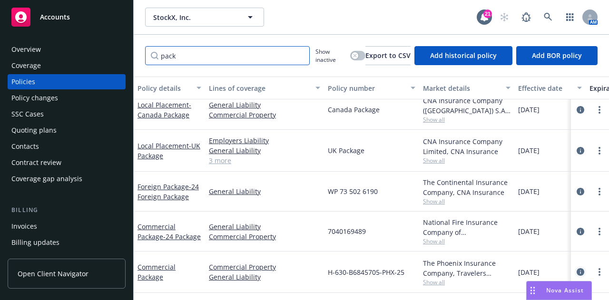
type input "pack"
click at [577, 268] on icon "circleInformation" at bounding box center [581, 272] width 8 height 8
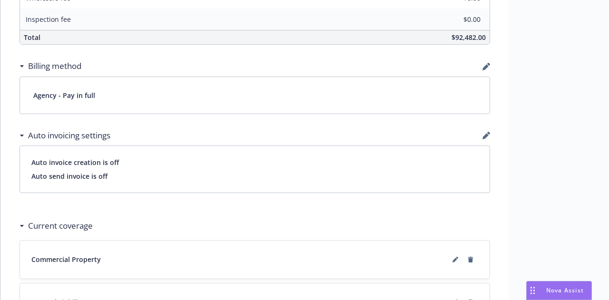
scroll to position [545, 0]
click at [453, 258] on icon at bounding box center [456, 261] width 6 height 6
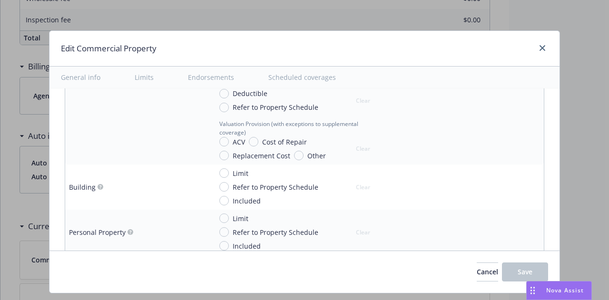
scroll to position [355, 0]
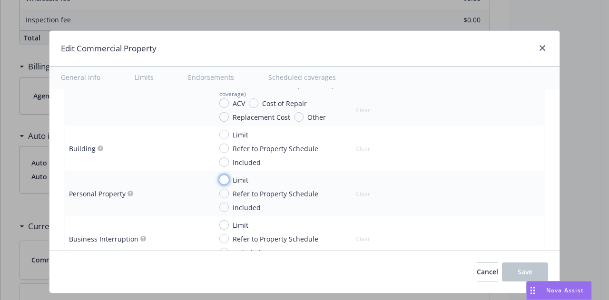
click at [219, 179] on input "Limit" at bounding box center [224, 180] width 10 height 10
radio input "true"
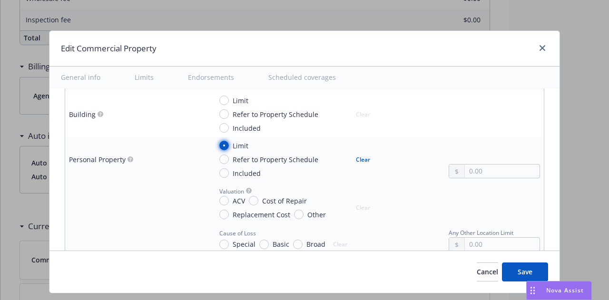
scroll to position [389, 0]
click at [220, 215] on input "Replacement Cost" at bounding box center [224, 214] width 10 height 10
radio input "true"
click at [219, 244] on input "Special" at bounding box center [224, 244] width 10 height 10
radio input "true"
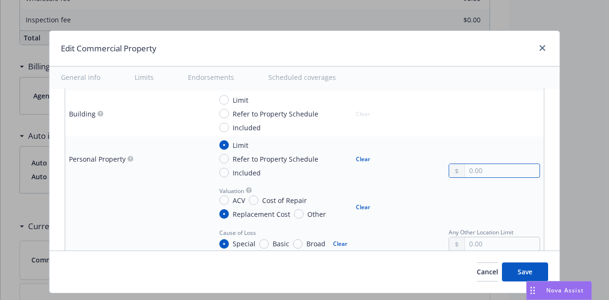
click at [476, 171] on input "text" at bounding box center [502, 170] width 75 height 13
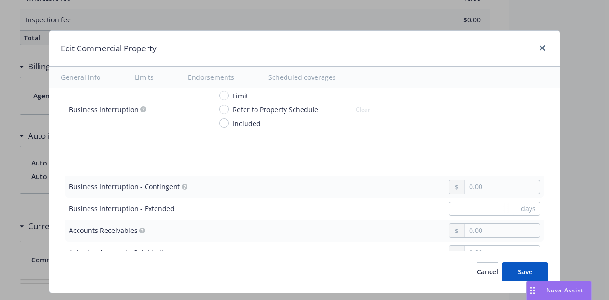
scroll to position [505, 0]
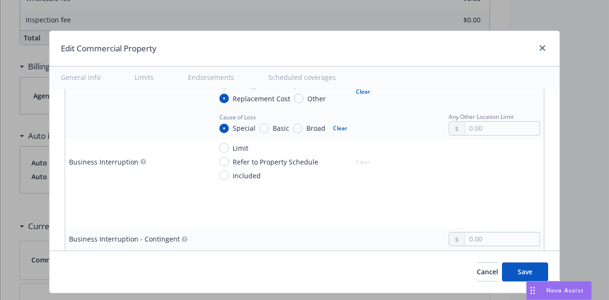
type input "27,820,000.00"
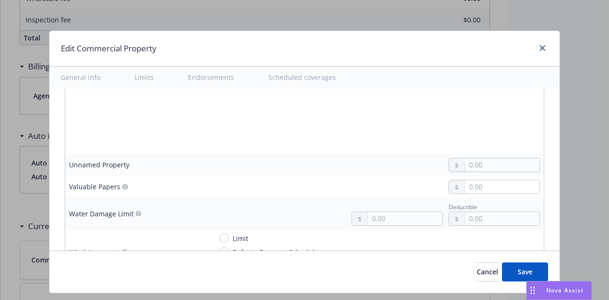
scroll to position [2585, 0]
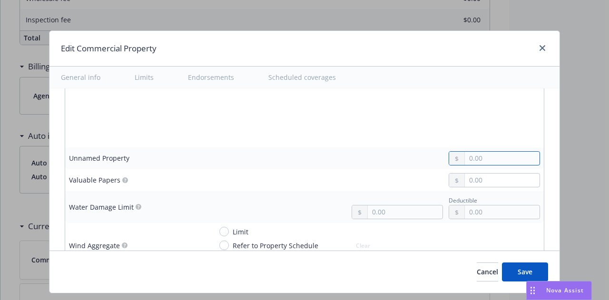
click at [474, 152] on input "text" at bounding box center [502, 158] width 75 height 13
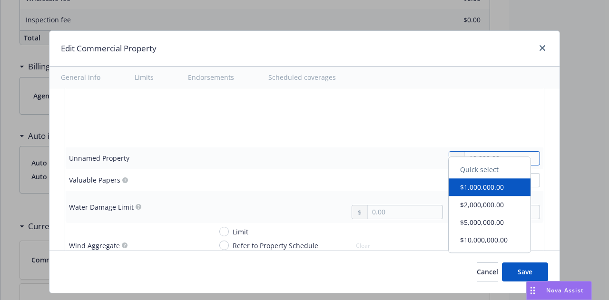
type input "1,000,000.00"
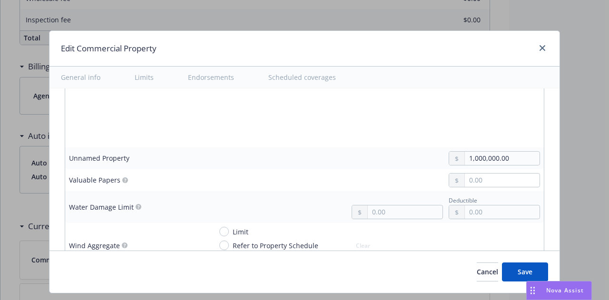
click at [486, 192] on button "$1,000,000.00" at bounding box center [490, 188] width 82 height 18
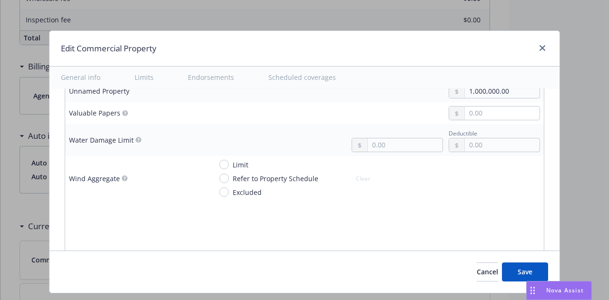
scroll to position [2626, 0]
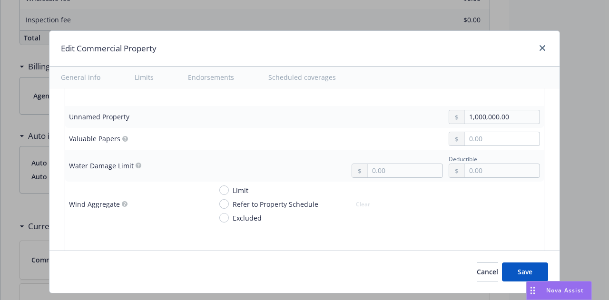
click at [187, 159] on td "Water Damage Limit" at bounding box center [136, 166] width 143 height 32
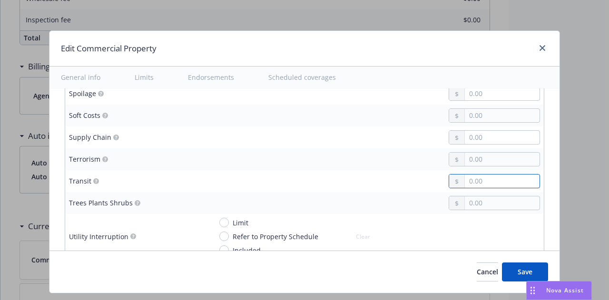
click at [470, 175] on input "text" at bounding box center [502, 181] width 75 height 13
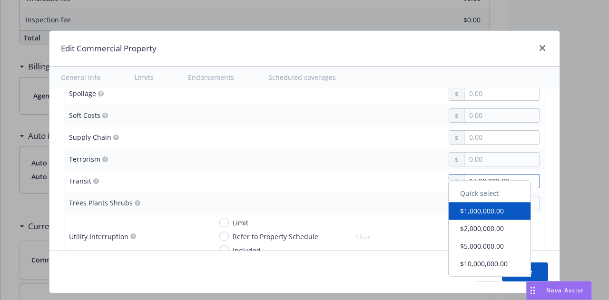
type input "1,500,000.00"
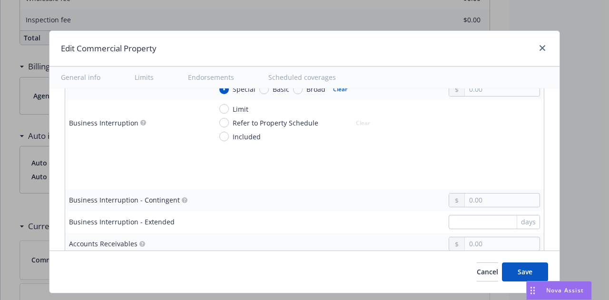
scroll to position [544, 0]
click at [219, 110] on input "Limit" at bounding box center [224, 110] width 10 height 10
radio input "true"
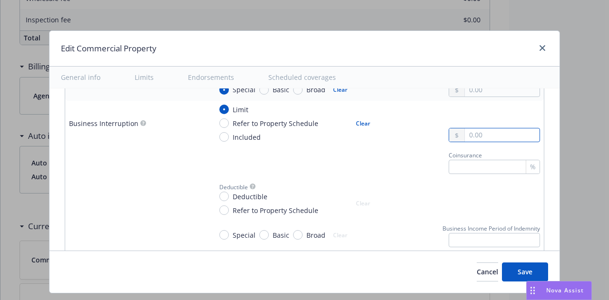
click at [472, 140] on body "Accounts Overview Coverage Policies Policy changes SSC Cases Quoting plans Cont…" at bounding box center [304, 150] width 609 height 300
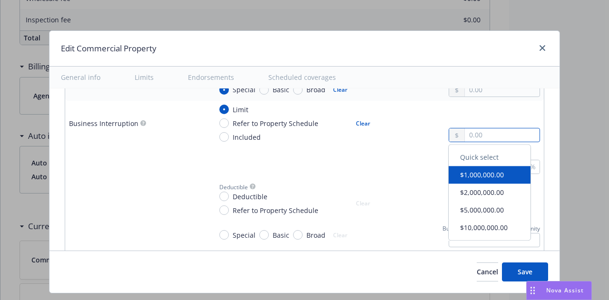
type input "0.00"
type input "20,000,000.00"
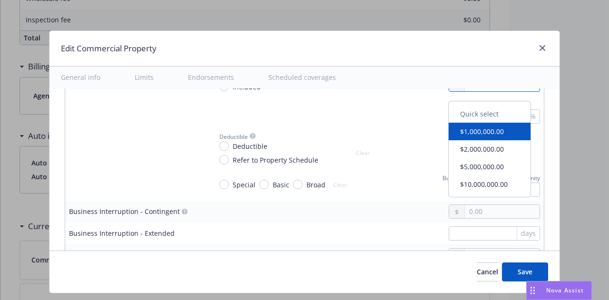
scroll to position [596, 0]
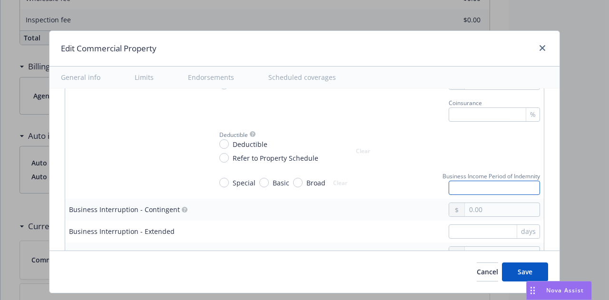
click at [449, 187] on input "text" at bounding box center [494, 188] width 91 height 14
click at [457, 191] on input "text" at bounding box center [494, 188] width 91 height 14
click at [411, 149] on div "Deductible Deductible Refer to Property Schedule Clear" at bounding box center [376, 146] width 328 height 34
drag, startPoint x: 473, startPoint y: 189, endPoint x: 466, endPoint y: 189, distance: 7.2
click at [466, 189] on input "1500000" at bounding box center [494, 188] width 91 height 14
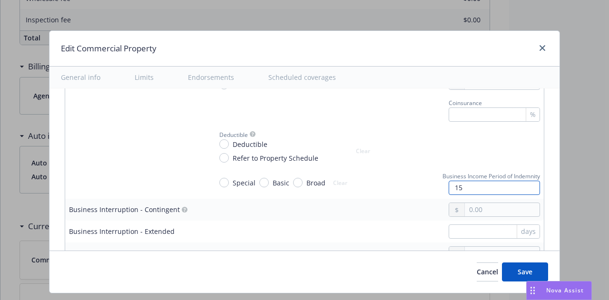
type input "1"
click at [500, 209] on input "text" at bounding box center [502, 209] width 75 height 13
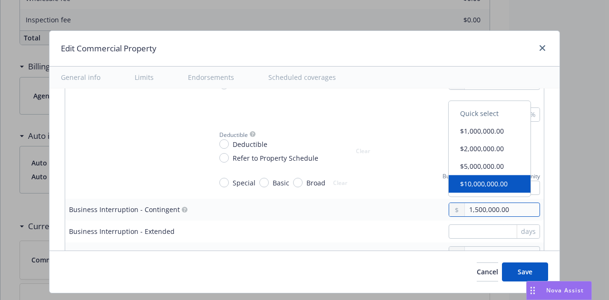
type input "1,500,000.00"
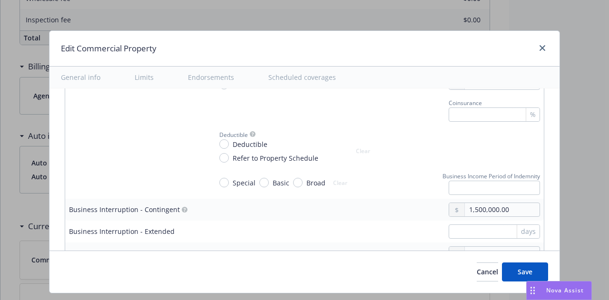
click at [410, 221] on td "days" at bounding box center [376, 232] width 336 height 22
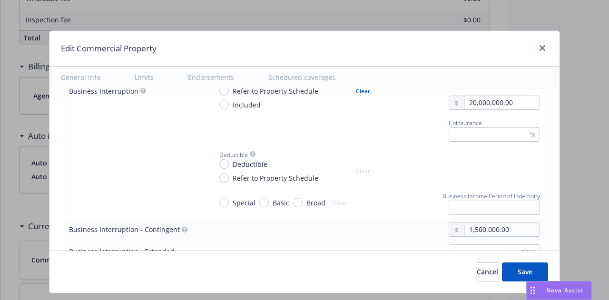
scroll to position [577, 0]
click at [465, 208] on input "text" at bounding box center [494, 207] width 91 height 14
type input "24 Hours"
click at [518, 273] on span "Save" at bounding box center [525, 272] width 15 height 9
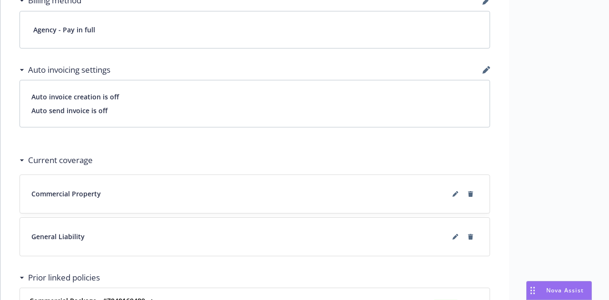
scroll to position [620, 0]
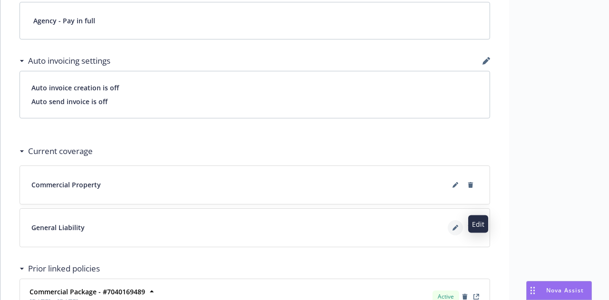
click at [453, 225] on icon at bounding box center [456, 228] width 6 height 6
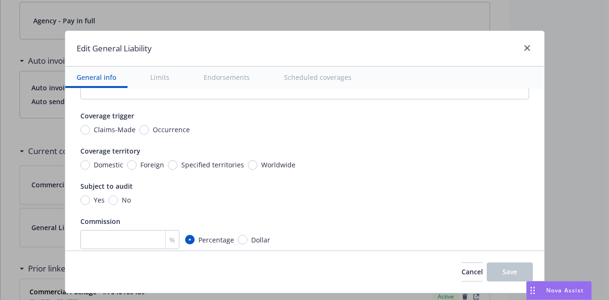
scroll to position [38, 0]
click at [80, 165] on input "Domestic" at bounding box center [85, 164] width 10 height 10
radio input "true"
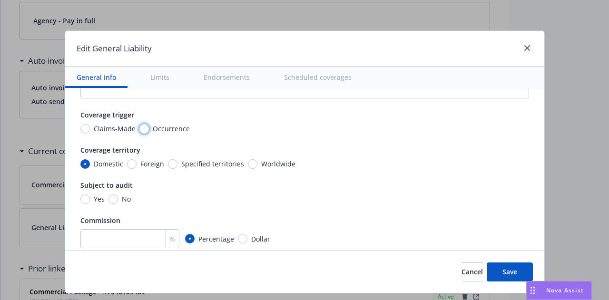
click at [139, 129] on input "Occurrence" at bounding box center [144, 129] width 10 height 10
radio input "true"
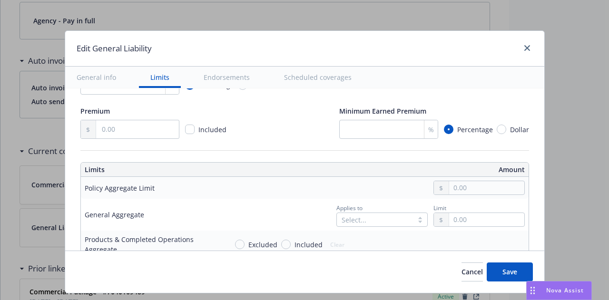
scroll to position [192, 0]
click at [413, 220] on div at bounding box center [420, 220] width 14 height 8
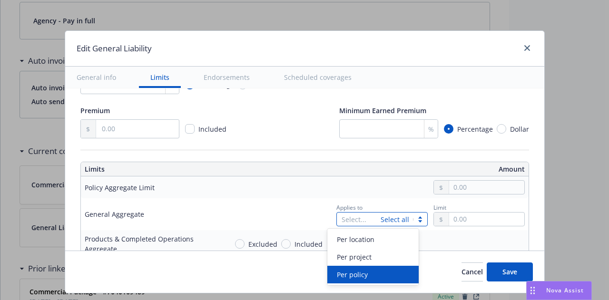
click at [399, 272] on div "Per policy" at bounding box center [373, 275] width 80 height 10
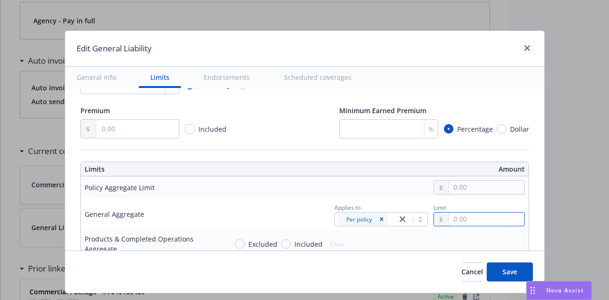
click at [460, 223] on input "text" at bounding box center [486, 219] width 75 height 13
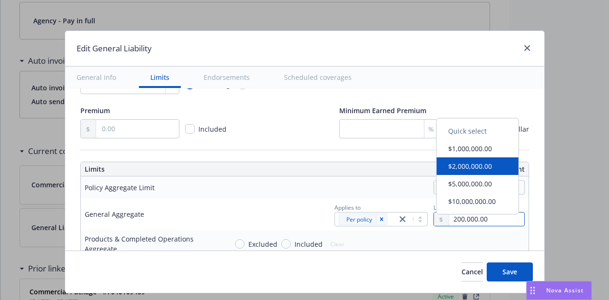
type input "2,000,000.00"
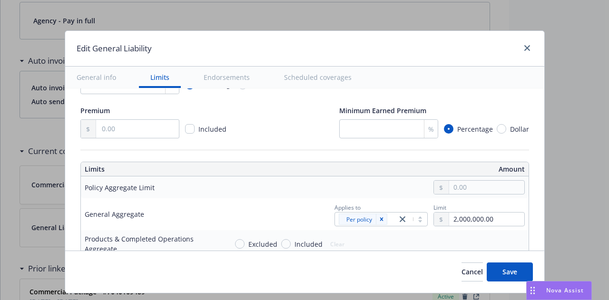
click at [476, 171] on div "Quick select $1,000,000.00 $2,000,000.00 $5,000,000.00 $10,000,000.00" at bounding box center [478, 166] width 83 height 97
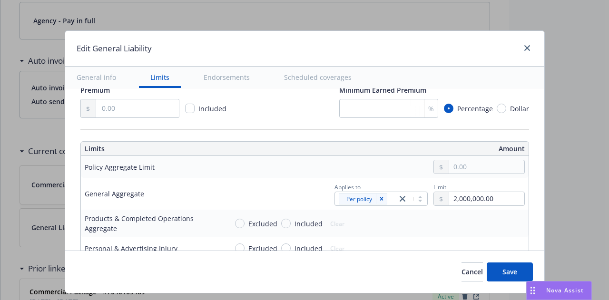
scroll to position [213, 0]
click at [281, 223] on input "Included" at bounding box center [286, 224] width 10 height 10
radio input "true"
click at [467, 219] on input "text" at bounding box center [486, 223] width 75 height 13
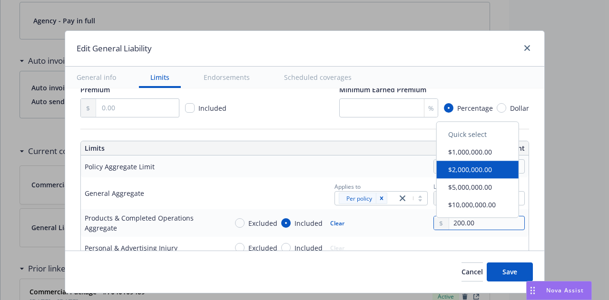
type input "2,000,000.00"
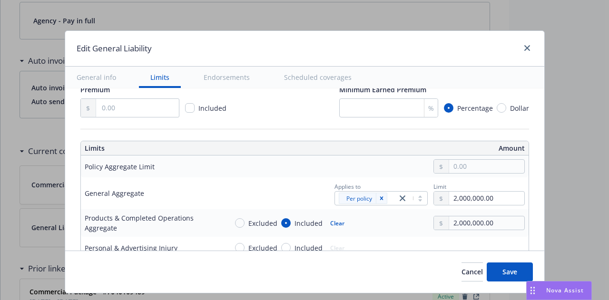
click at [489, 175] on div "Quick select $1,000,000.00 $2,000,000.00 $5,000,000.00 $10,000,000.00" at bounding box center [474, 162] width 83 height 97
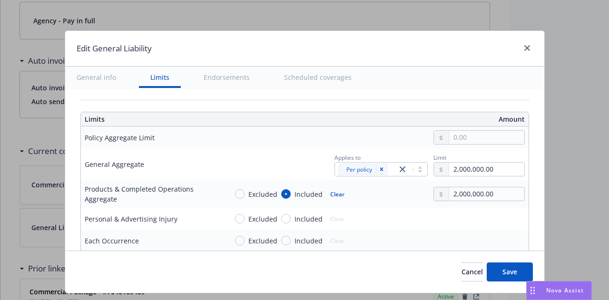
scroll to position [249, 0]
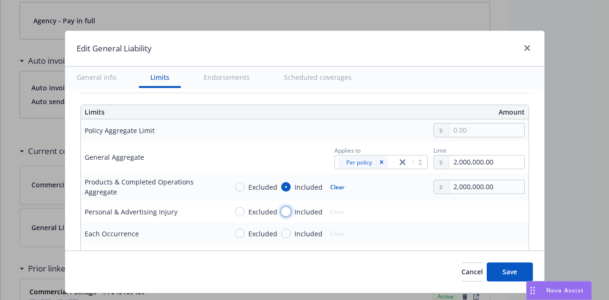
click at [281, 212] on input "Included" at bounding box center [286, 212] width 10 height 10
radio input "true"
click at [468, 213] on input "text" at bounding box center [486, 211] width 75 height 13
click at [495, 145] on div "Quick select $1,000,000.00 $2,000,000.00 $5,000,000.00 $10,000,000.00" at bounding box center [478, 158] width 83 height 97
type input "1,000,000.00"
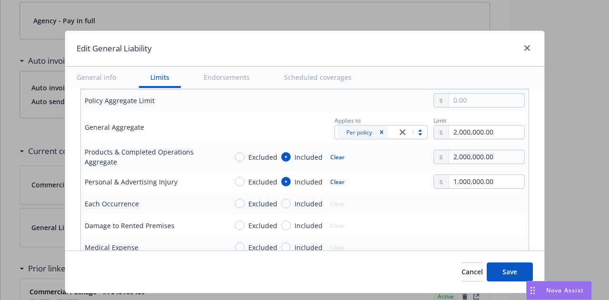
scroll to position [284, 0]
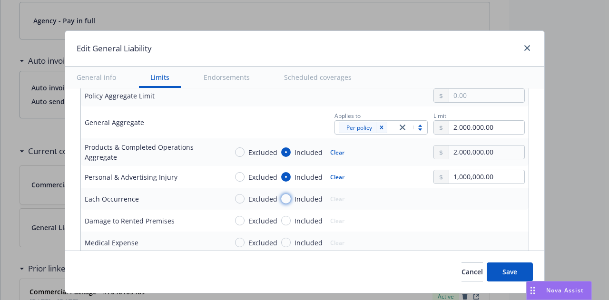
click at [281, 196] on input "Included" at bounding box center [286, 199] width 10 height 10
radio input "true"
click at [462, 191] on body "Accounts Overview Coverage Policies Policy changes SSC Cases Quoting plans Cont…" at bounding box center [304, 150] width 609 height 300
type input "1,000,000.00"
click at [475, 128] on button "$1,000,000.00" at bounding box center [474, 119] width 82 height 18
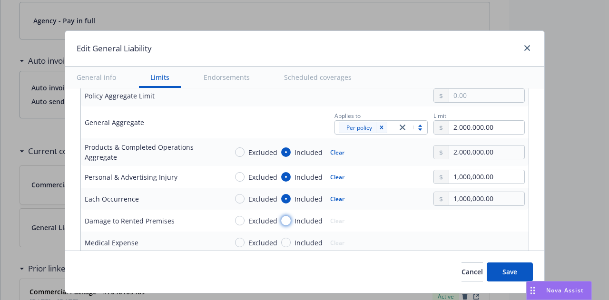
click at [283, 219] on input "Included" at bounding box center [286, 221] width 10 height 10
radio input "true"
click at [481, 222] on input "text" at bounding box center [486, 220] width 75 height 13
type input "1,000,000.00"
click at [501, 158] on div "Quick select $1,000,000.00 $2,000,000.00 $5,000,000.00 $10,000,000.00" at bounding box center [474, 158] width 83 height 97
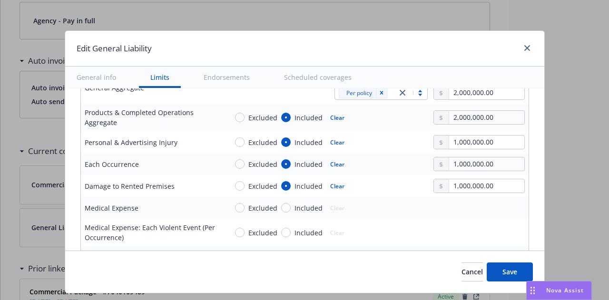
scroll to position [326, 0]
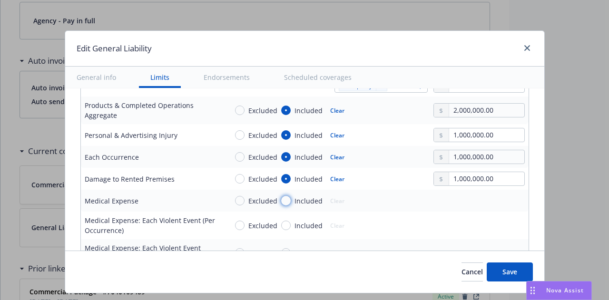
click at [281, 196] on input "Included" at bounding box center [286, 201] width 10 height 10
radio input "true"
click at [472, 199] on input "text" at bounding box center [486, 200] width 75 height 13
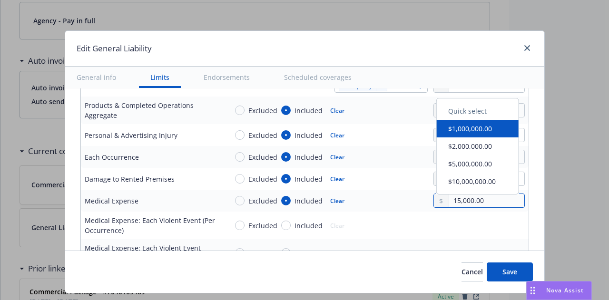
type input "15,000.00"
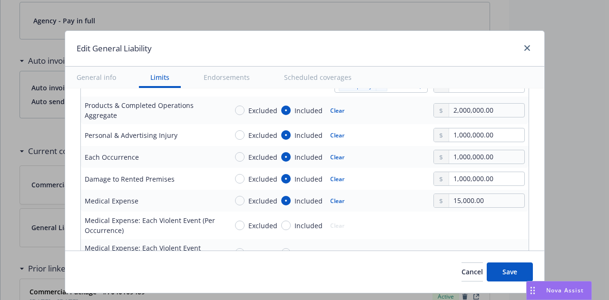
click at [422, 268] on div "Cancel Save" at bounding box center [304, 272] width 479 height 42
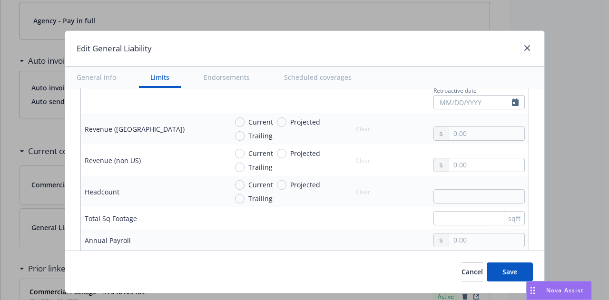
scroll to position [639, 0]
click at [236, 118] on input "Current" at bounding box center [240, 122] width 10 height 10
radio input "true"
click at [475, 126] on input "text" at bounding box center [486, 132] width 75 height 13
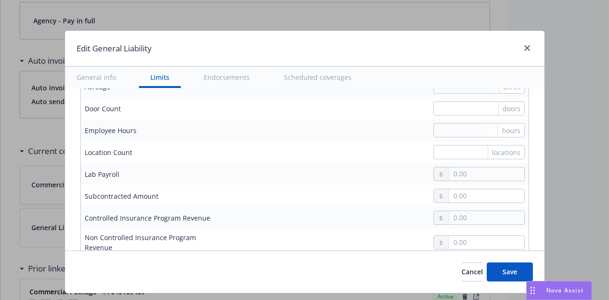
scroll to position [838, 0]
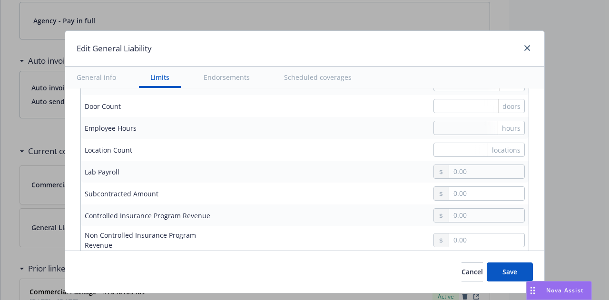
type input "403,000,000.00"
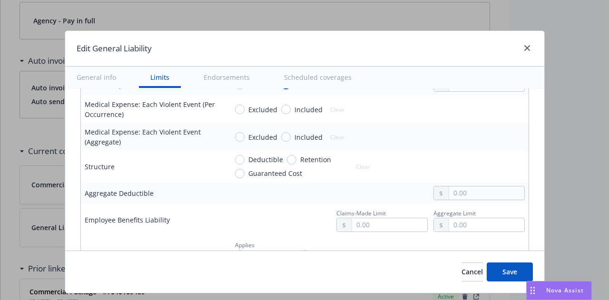
scroll to position [447, 0]
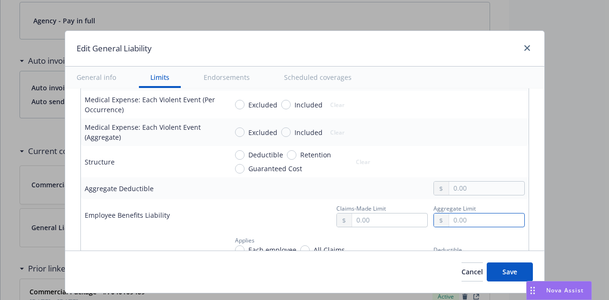
click at [477, 220] on input "text" at bounding box center [486, 220] width 75 height 13
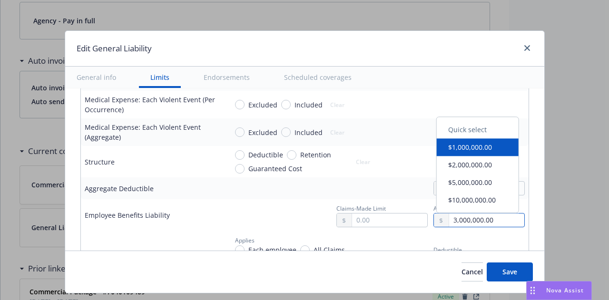
type input "3,000,000.00"
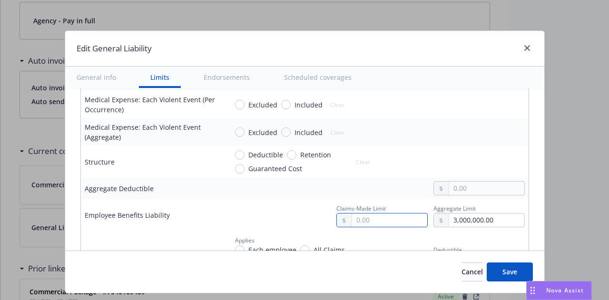
click at [360, 219] on input "text" at bounding box center [389, 220] width 75 height 13
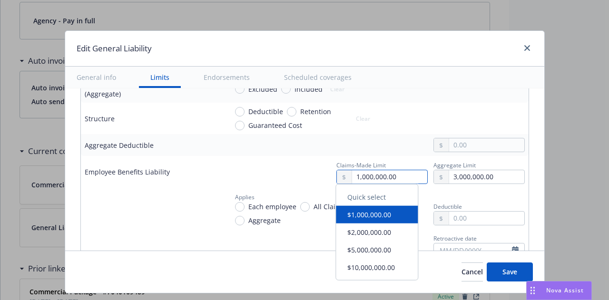
scroll to position [491, 0]
type input "1,000,000.00"
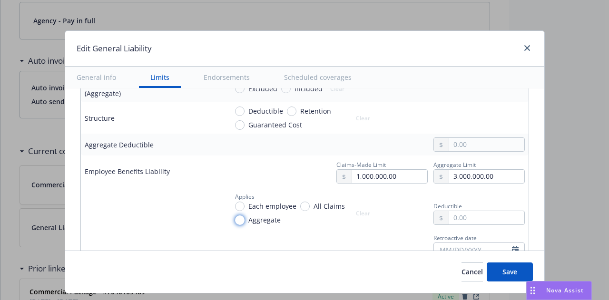
click at [235, 218] on input "Aggregate" at bounding box center [240, 221] width 10 height 10
radio input "true"
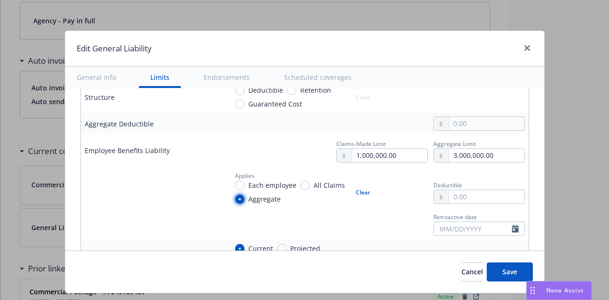
scroll to position [513, 0]
select select "8"
click at [462, 224] on input "text" at bounding box center [473, 227] width 78 height 13
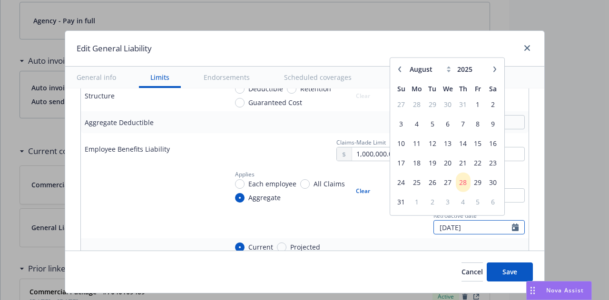
type input "08/31/2025"
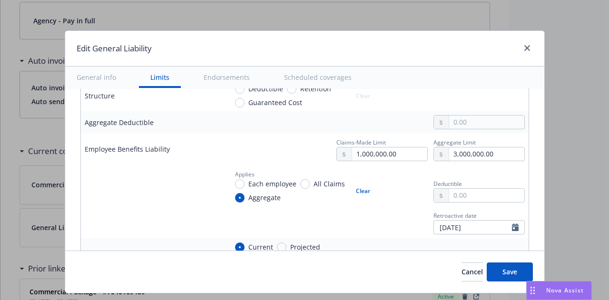
click at [412, 242] on div "Current Projected Trailing Clear 403,000,000.00" at bounding box center [377, 254] width 298 height 24
click at [300, 181] on input "All Claims" at bounding box center [305, 184] width 10 height 10
click at [355, 188] on button "Clear" at bounding box center [363, 190] width 26 height 13
radio input "false"
click at [513, 272] on span "Save" at bounding box center [510, 272] width 15 height 9
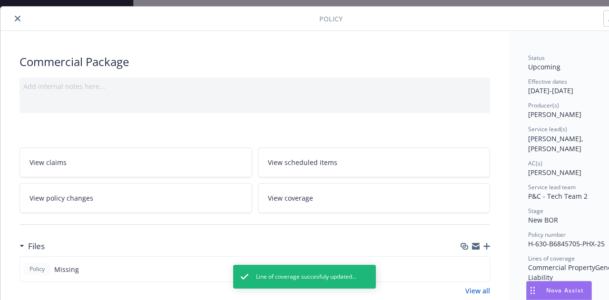
scroll to position [0, 0]
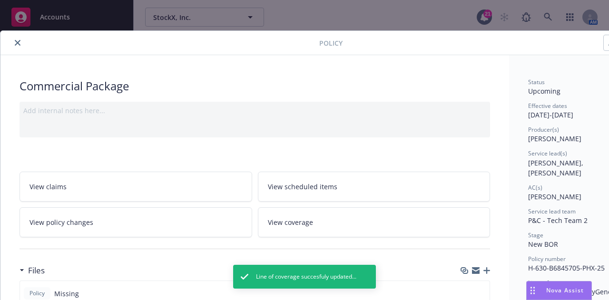
click at [15, 38] on button "close" at bounding box center [17, 42] width 11 height 11
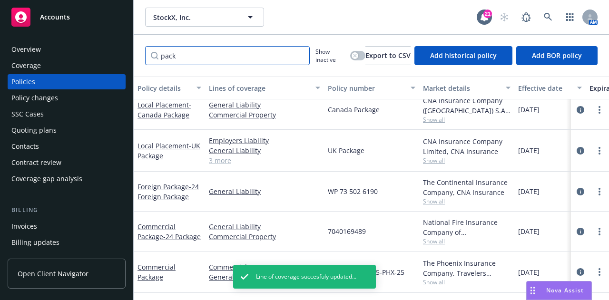
drag, startPoint x: 262, startPoint y: 60, endPoint x: 169, endPoint y: 47, distance: 93.8
click at [169, 47] on input "pack" at bounding box center [227, 55] width 165 height 19
type input "p"
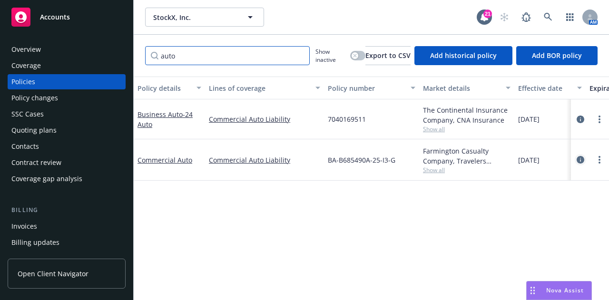
type input "auto"
click at [583, 161] on icon "circleInformation" at bounding box center [581, 160] width 8 height 8
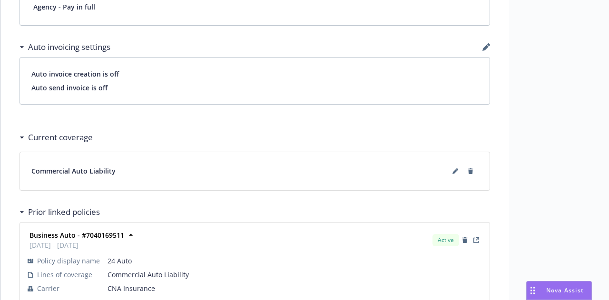
scroll to position [626, 0]
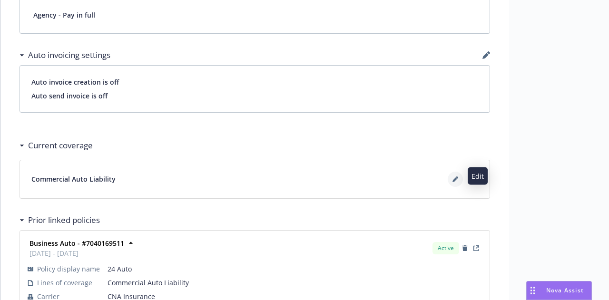
click at [453, 177] on icon at bounding box center [456, 180] width 6 height 6
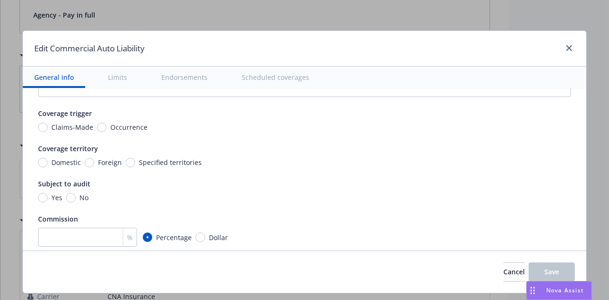
scroll to position [39, 0]
click at [97, 125] on input "Occurrence" at bounding box center [102, 128] width 10 height 10
radio input "true"
click at [40, 162] on input "Domestic" at bounding box center [43, 164] width 10 height 10
radio input "true"
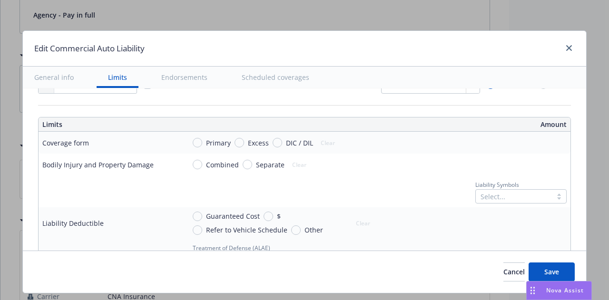
scroll to position [238, 0]
click at [193, 141] on input "Primary" at bounding box center [198, 143] width 10 height 10
radio input "true"
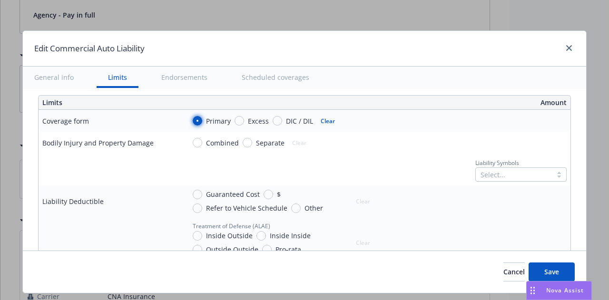
scroll to position [259, 0]
click at [195, 142] on input "Combined" at bounding box center [198, 143] width 10 height 10
radio input "true"
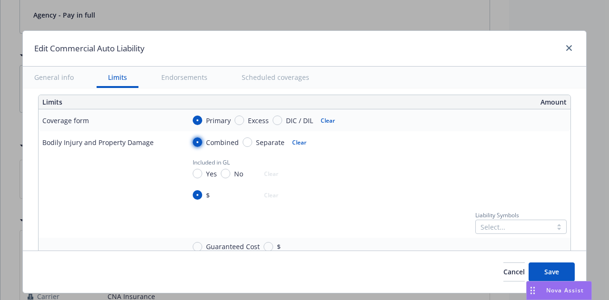
radio input "true"
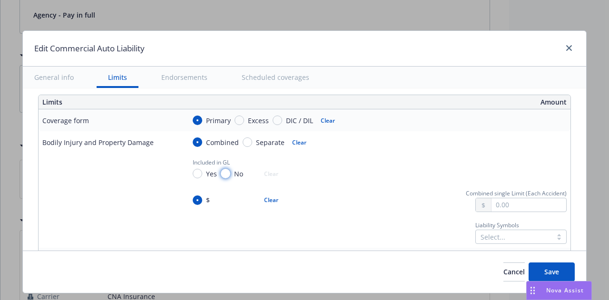
click at [223, 169] on input "No" at bounding box center [226, 174] width 10 height 10
radio input "true"
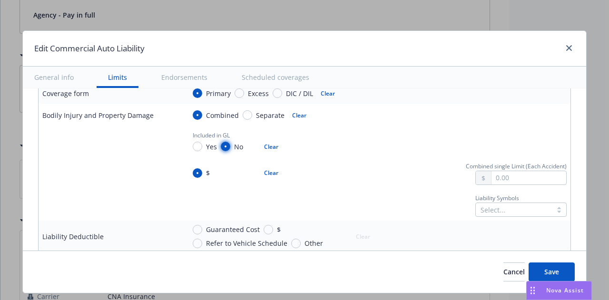
scroll to position [287, 0]
click at [517, 175] on input "text" at bounding box center [529, 177] width 75 height 13
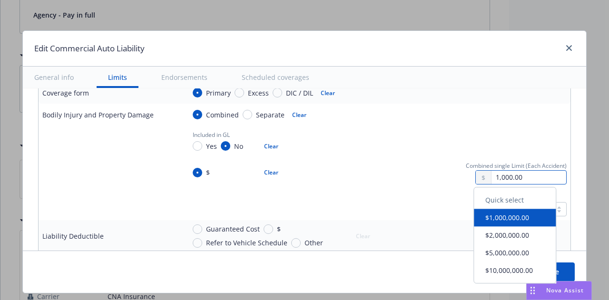
type input "1,000,000.00"
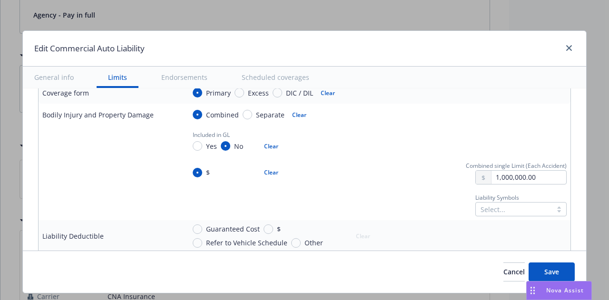
click at [523, 219] on button "$1,000,000.00" at bounding box center [515, 218] width 82 height 18
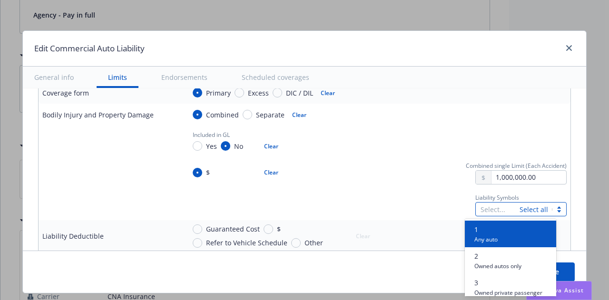
click at [502, 209] on div at bounding box center [498, 209] width 34 height 11
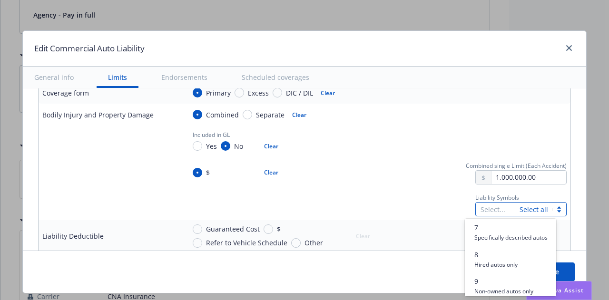
scroll to position [211, 0]
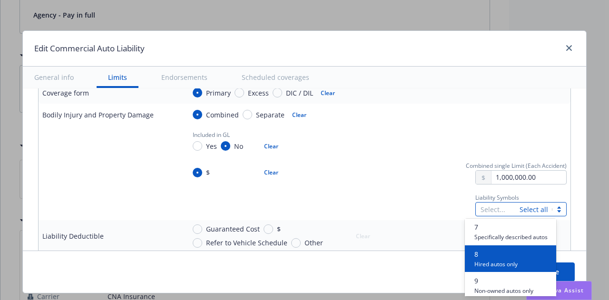
click at [496, 259] on span "8" at bounding box center [496, 254] width 43 height 10
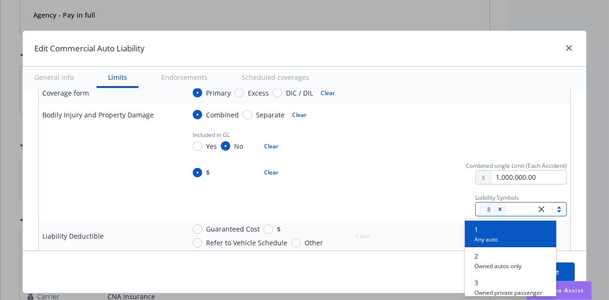
click at [509, 208] on div at bounding box center [520, 209] width 22 height 11
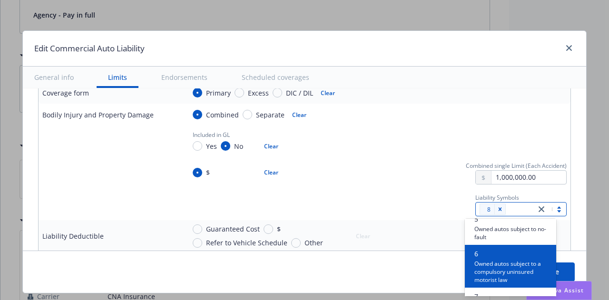
scroll to position [233, 0]
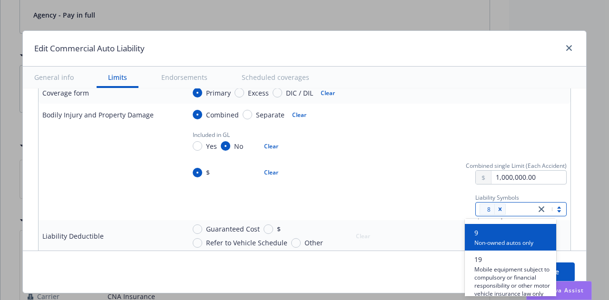
click at [511, 246] on span "Non-owned autos only" at bounding box center [504, 242] width 59 height 9
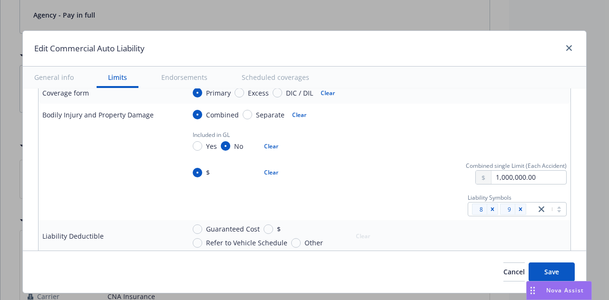
click at [303, 180] on div "$ Clear" at bounding box center [280, 172] width 191 height 24
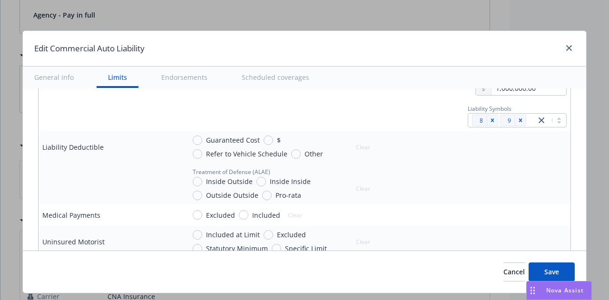
scroll to position [378, 0]
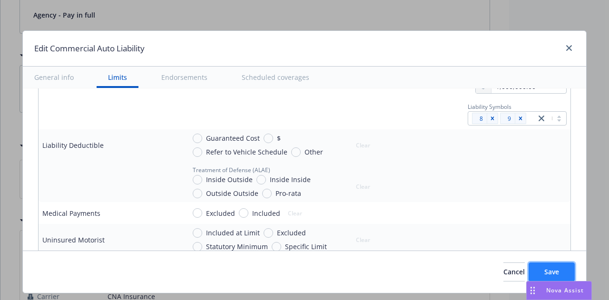
click at [552, 276] on span "Save" at bounding box center [552, 272] width 15 height 9
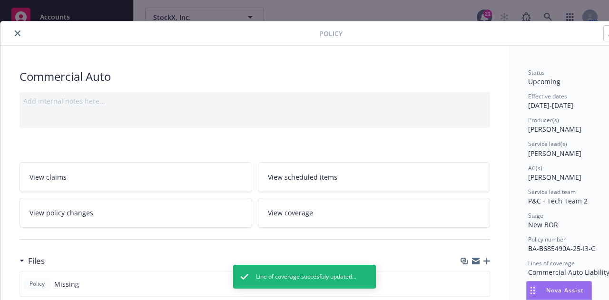
scroll to position [0, 0]
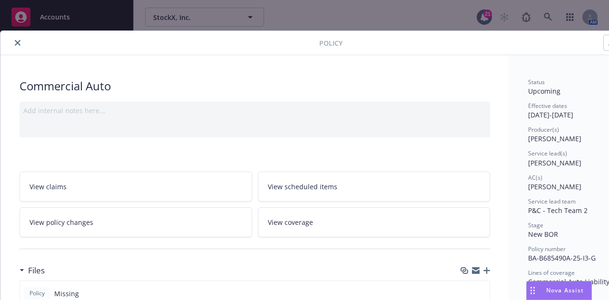
click at [15, 45] on icon "close" at bounding box center [18, 43] width 6 height 6
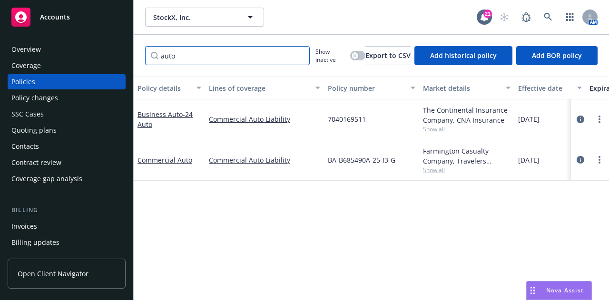
drag, startPoint x: 238, startPoint y: 56, endPoint x: 0, endPoint y: 18, distance: 241.0
click at [0, 18] on div "Accounts Overview Coverage Policies Policy changes SSC Cases Quoting plans Cont…" at bounding box center [304, 150] width 609 height 300
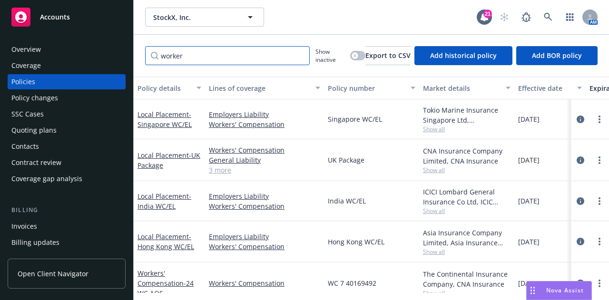
scroll to position [99, 0]
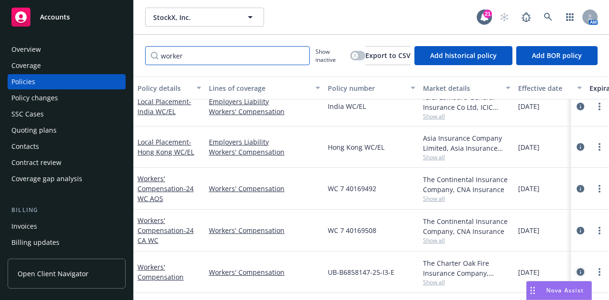
type input "worker"
click at [577, 268] on icon "circleInformation" at bounding box center [581, 272] width 8 height 8
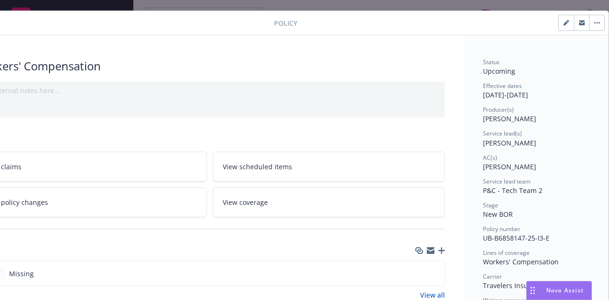
scroll to position [0, 52]
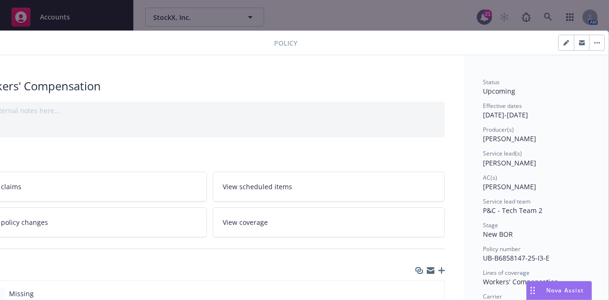
click at [591, 45] on button "button" at bounding box center [596, 42] width 15 height 15
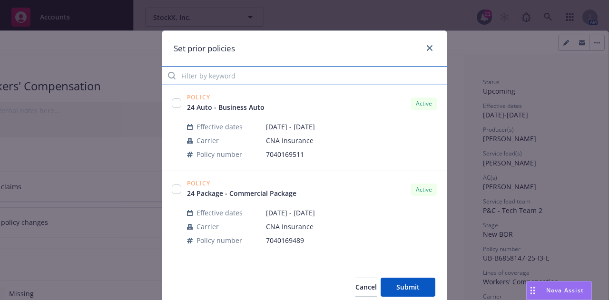
click at [280, 75] on input "Filter by keyword" at bounding box center [304, 75] width 285 height 19
type input "worker"
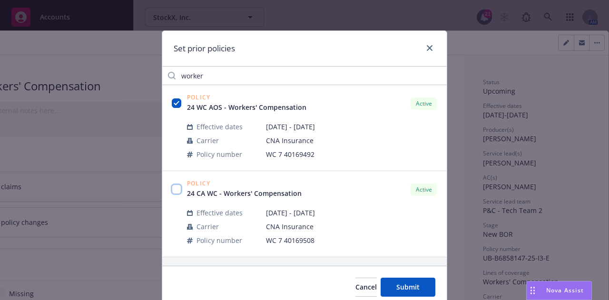
click at [172, 188] on input "checkbox" at bounding box center [177, 190] width 10 height 10
checkbox input "true"
click at [399, 282] on button "Submit" at bounding box center [408, 287] width 55 height 19
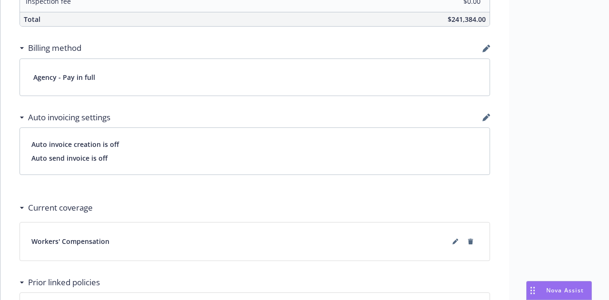
scroll to position [565, 0]
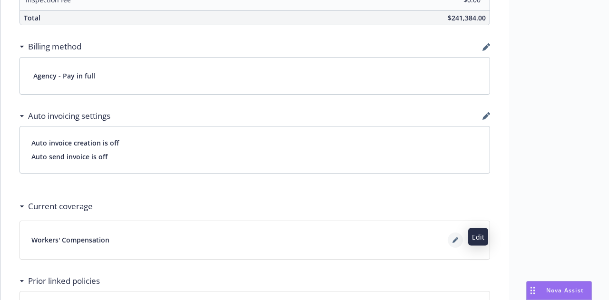
click at [455, 238] on icon at bounding box center [456, 241] width 6 height 6
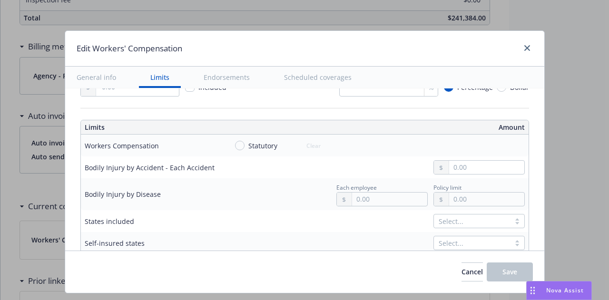
scroll to position [235, 0]
click at [238, 142] on input "Statutory" at bounding box center [240, 145] width 10 height 10
radio input "true"
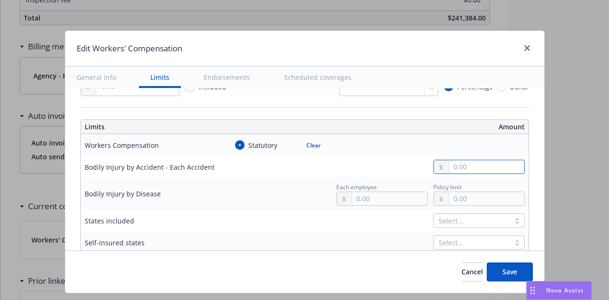
click at [449, 164] on input "text" at bounding box center [486, 166] width 75 height 13
type input "1,000,000,000.00"
click at [493, 201] on input "text" at bounding box center [486, 198] width 75 height 13
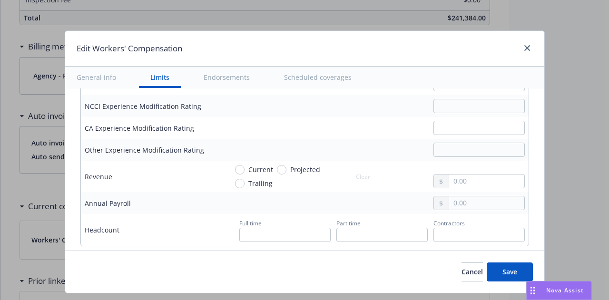
scroll to position [566, 0]
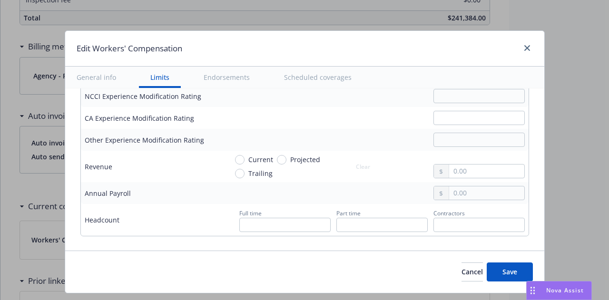
type input "1,000,000.00"
click at [460, 194] on input "text" at bounding box center [486, 193] width 75 height 13
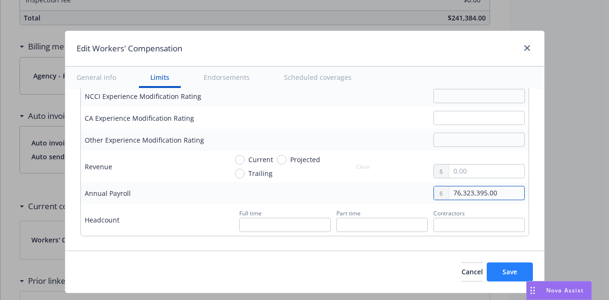
type input "76,323,395.00"
click at [509, 277] on button "Save" at bounding box center [510, 272] width 46 height 19
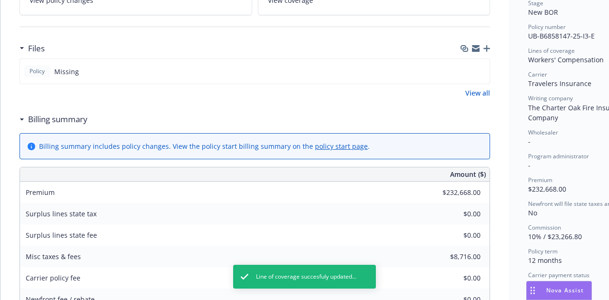
scroll to position [0, 0]
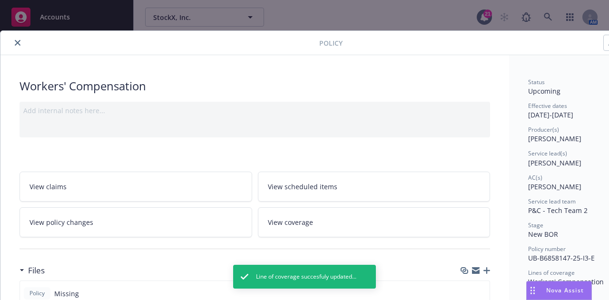
click at [18, 41] on icon "close" at bounding box center [18, 43] width 6 height 6
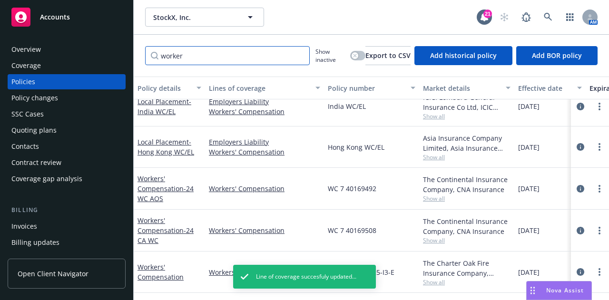
drag, startPoint x: 244, startPoint y: 57, endPoint x: 0, endPoint y: -18, distance: 254.9
click at [0, 0] on html "Accounts Overview Coverage Policies Policy changes SSC Cases Quoting plans Cont…" at bounding box center [304, 150] width 609 height 300
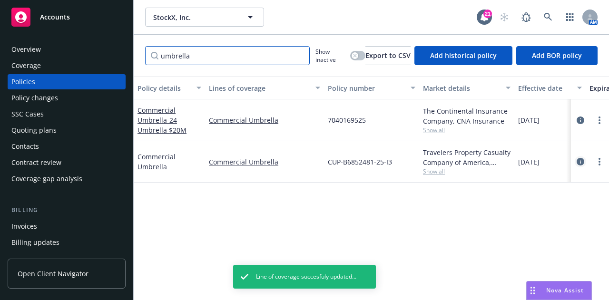
type input "umbrella"
click at [579, 160] on icon "circleInformation" at bounding box center [581, 162] width 8 height 8
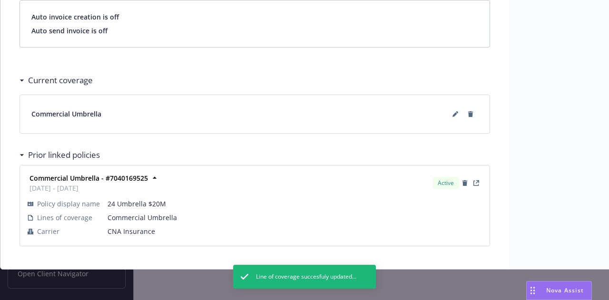
scroll to position [695, 0]
click at [455, 112] on icon at bounding box center [455, 114] width 5 height 5
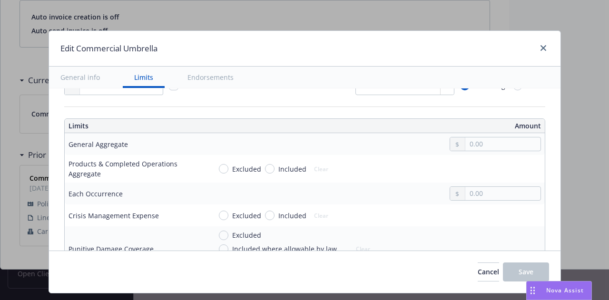
scroll to position [262, 0]
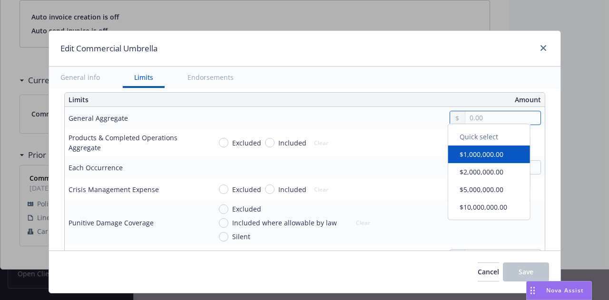
click at [512, 113] on input "text" at bounding box center [503, 117] width 75 height 13
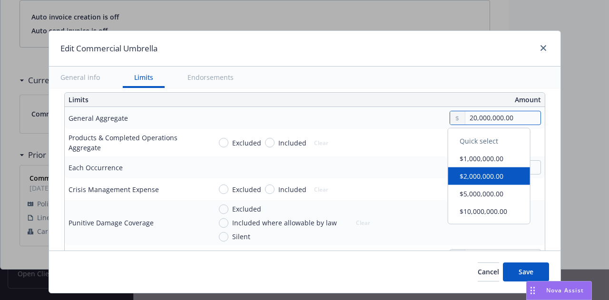
type input "20,000,000.00"
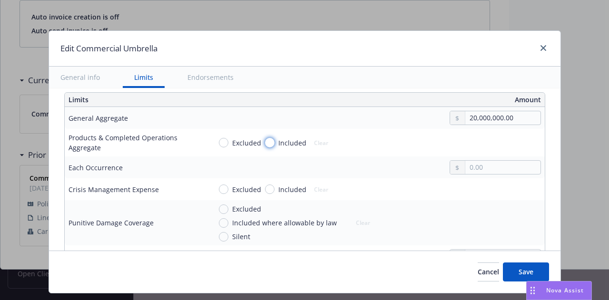
click at [267, 144] on input "Included" at bounding box center [270, 143] width 10 height 10
radio input "true"
click at [497, 142] on input "text" at bounding box center [503, 142] width 75 height 13
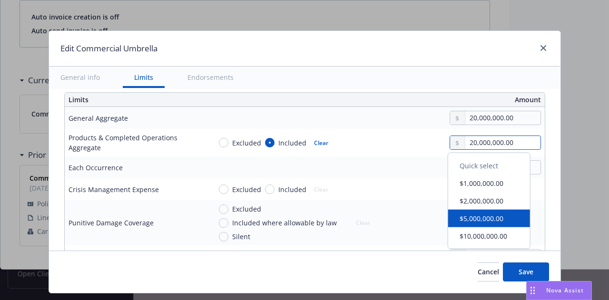
type input "20,000,000.00"
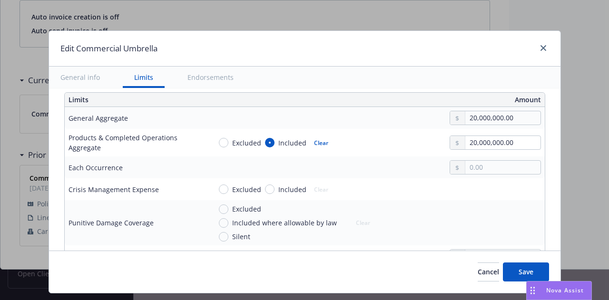
click at [414, 188] on div "Excluded Included Clear" at bounding box center [376, 189] width 330 height 14
click at [467, 166] on input "text" at bounding box center [503, 167] width 75 height 13
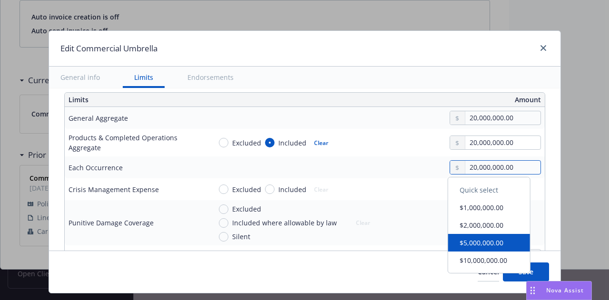
type input "20,000,000.00"
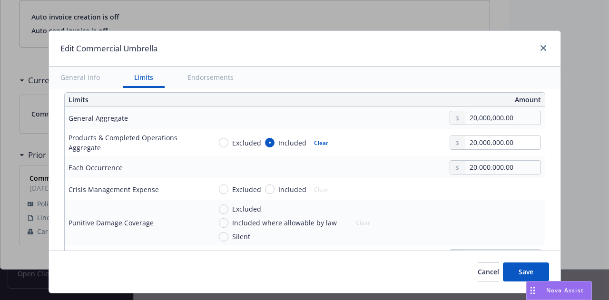
click at [384, 124] on td "20,000,000.00" at bounding box center [377, 118] width 338 height 22
click at [265, 186] on input "Included" at bounding box center [270, 190] width 10 height 10
radio input "true"
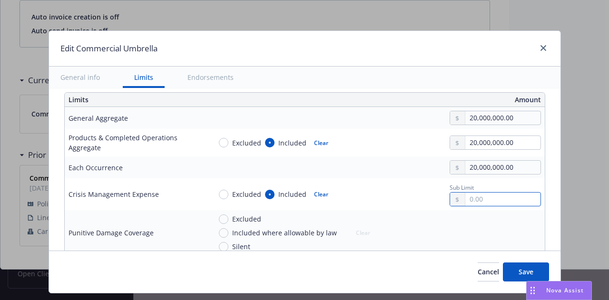
click at [485, 201] on input "text" at bounding box center [503, 199] width 75 height 13
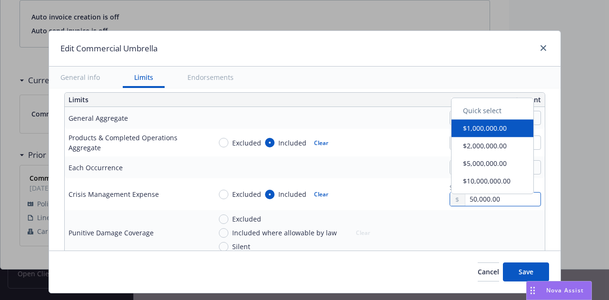
type input "50,000.00"
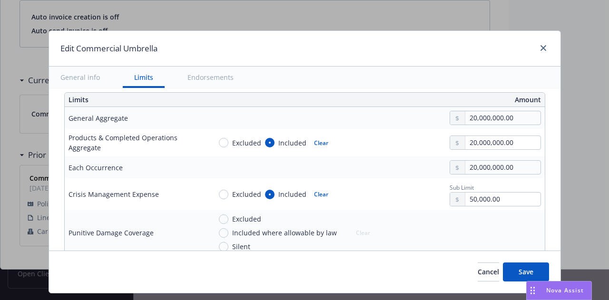
click at [338, 108] on td "20,000,000.00" at bounding box center [377, 118] width 338 height 22
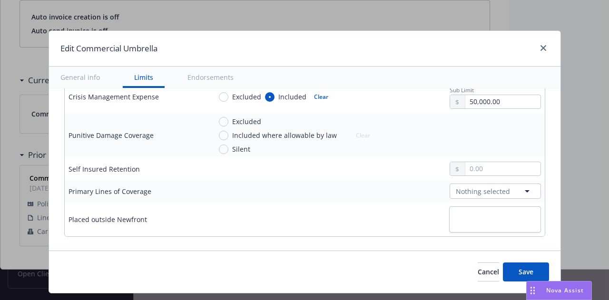
scroll to position [360, 0]
click at [497, 169] on input "text" at bounding box center [503, 168] width 75 height 13
type input "10,000.00"
click at [501, 188] on button "Nothing selected" at bounding box center [495, 190] width 91 height 15
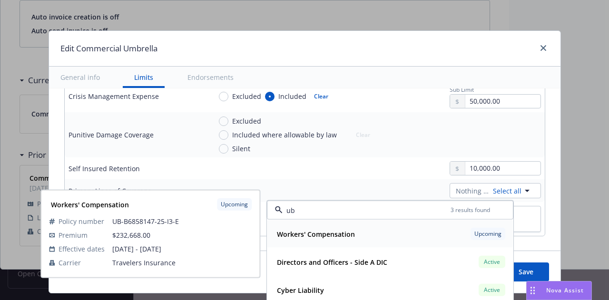
click at [429, 236] on div "Workers' Compensation Upcoming" at bounding box center [390, 234] width 234 height 16
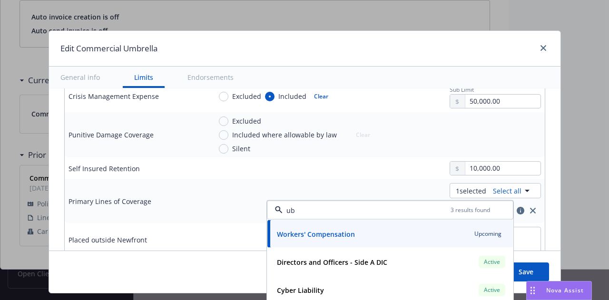
type input "ub"
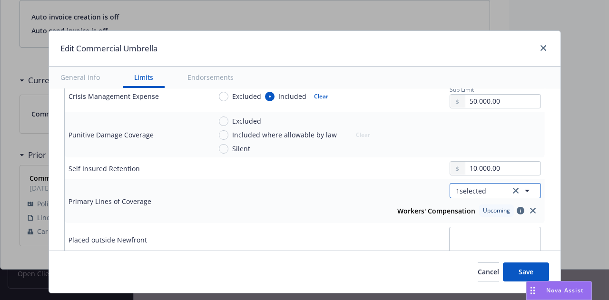
click at [485, 192] on button "1 selected" at bounding box center [495, 190] width 91 height 15
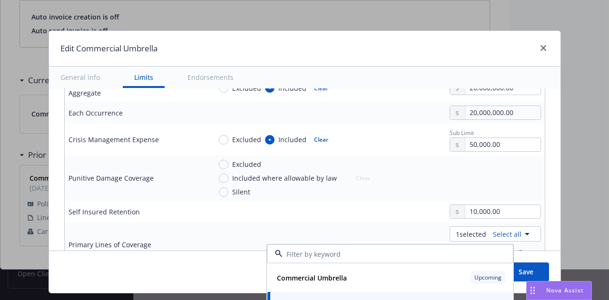
scroll to position [316, 0]
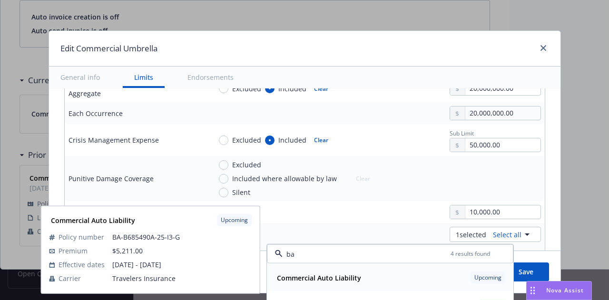
click at [342, 274] on strong "Commercial Auto Liability" at bounding box center [319, 277] width 84 height 9
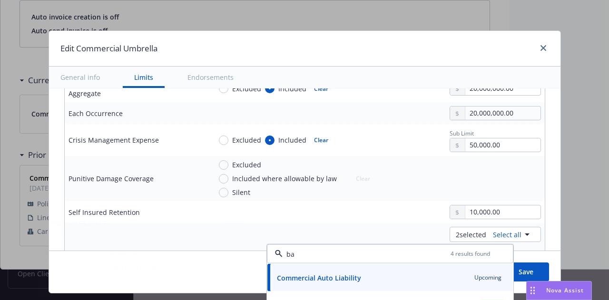
type input "ba"
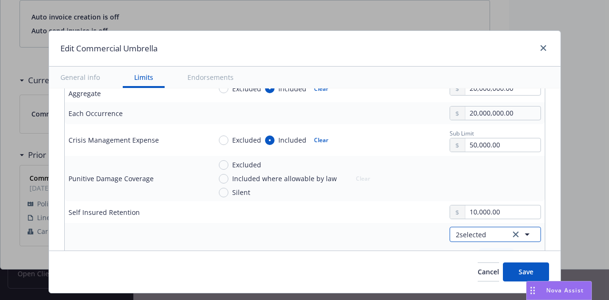
click at [460, 233] on span "2 selected" at bounding box center [471, 235] width 30 height 10
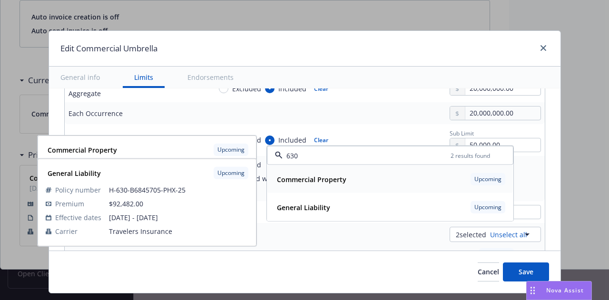
click at [372, 187] on div "Commercial Property Upcoming Policy number H-630-B6845705-PHX-25 Premium $92,48…" at bounding box center [391, 180] width 246 height 28
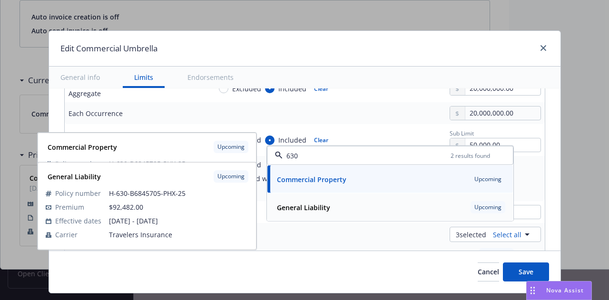
click at [372, 201] on div "General Liability Upcoming" at bounding box center [390, 207] width 234 height 16
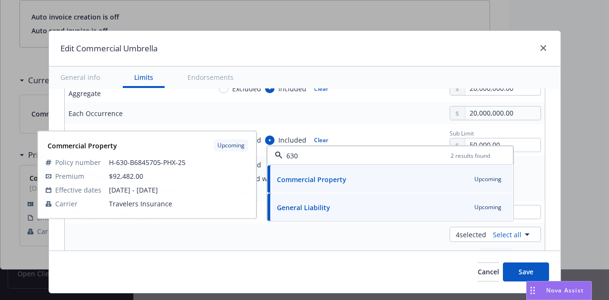
type input "630"
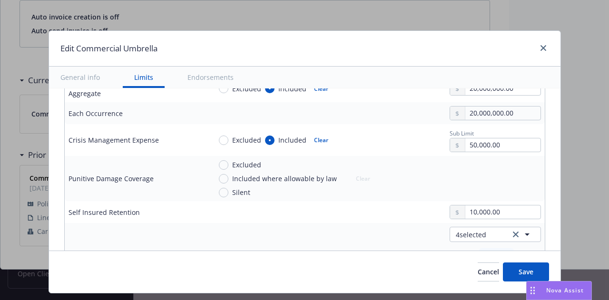
click at [517, 278] on button "Save" at bounding box center [526, 272] width 46 height 19
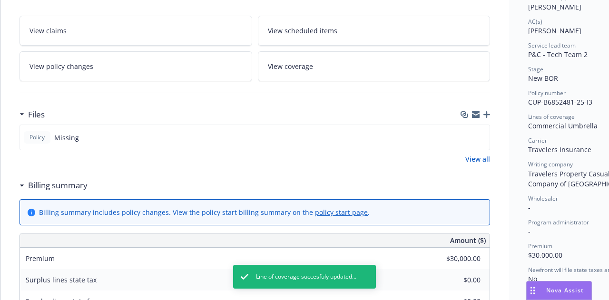
scroll to position [0, 0]
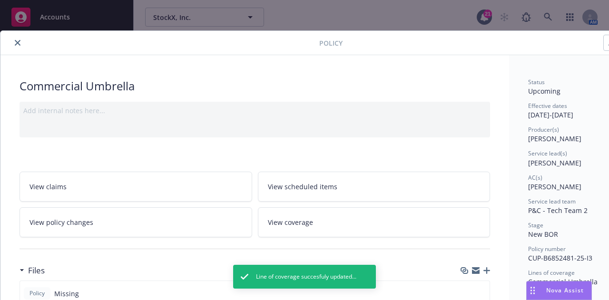
click at [18, 47] on button "close" at bounding box center [17, 42] width 11 height 11
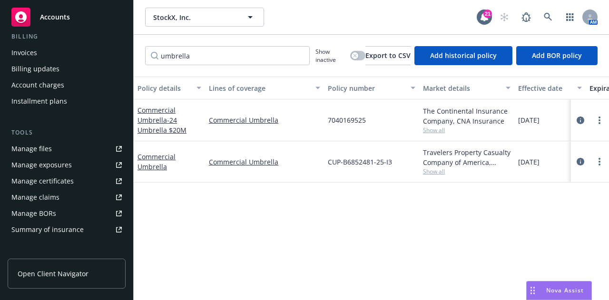
scroll to position [174, 0]
click at [51, 180] on div "Manage certificates" at bounding box center [42, 180] width 62 height 15
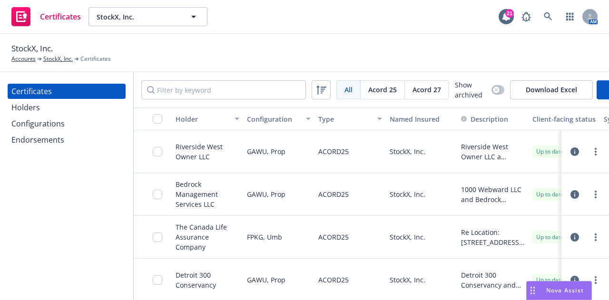
click at [37, 118] on div "Configurations" at bounding box center [37, 123] width 53 height 15
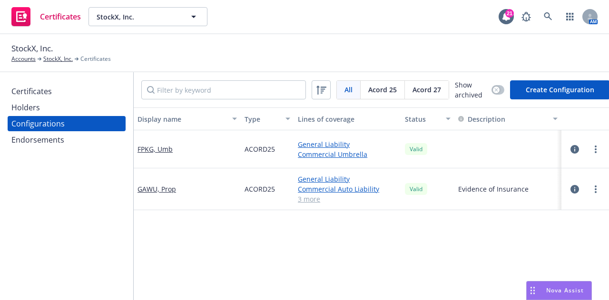
click at [61, 89] on div "Certificates" at bounding box center [66, 91] width 110 height 15
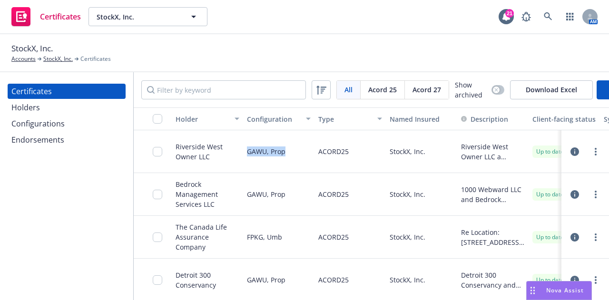
drag, startPoint x: 284, startPoint y: 155, endPoint x: 249, endPoint y: 157, distance: 35.3
click at [249, 157] on div "GAWU, Prop" at bounding box center [266, 151] width 39 height 31
copy div "GAWU, Prop"
